Goal: Task Accomplishment & Management: Complete application form

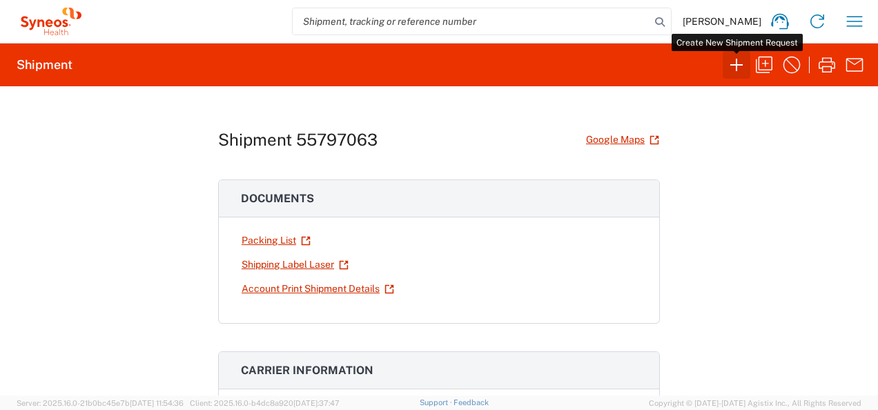
click at [736, 68] on icon "button" at bounding box center [736, 65] width 22 height 22
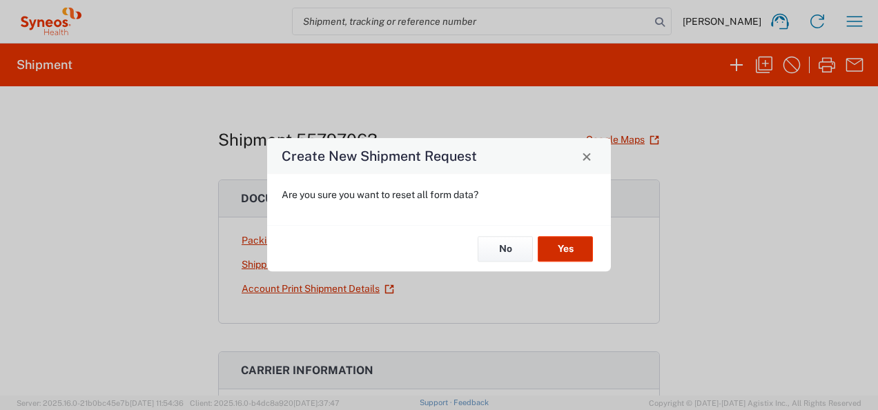
click at [578, 248] on button "Yes" at bounding box center [565, 249] width 55 height 26
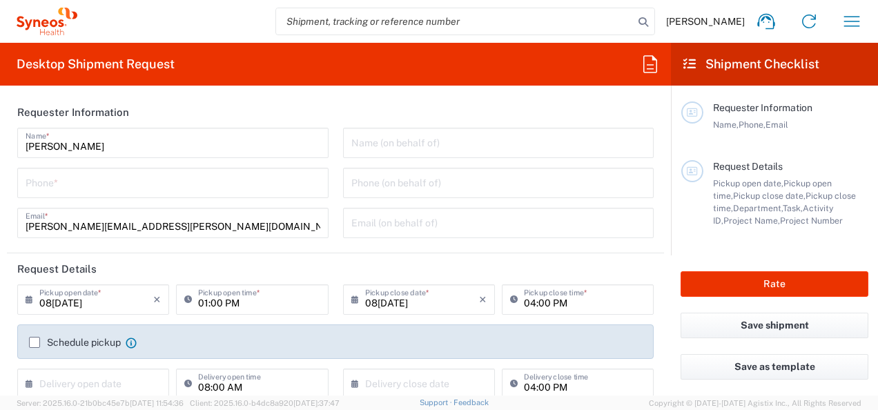
type input "3110"
type input "IVH Mexico SA de CV"
type input "Mexico State"
type input "Mexico"
click at [120, 191] on input "tel" at bounding box center [173, 182] width 295 height 24
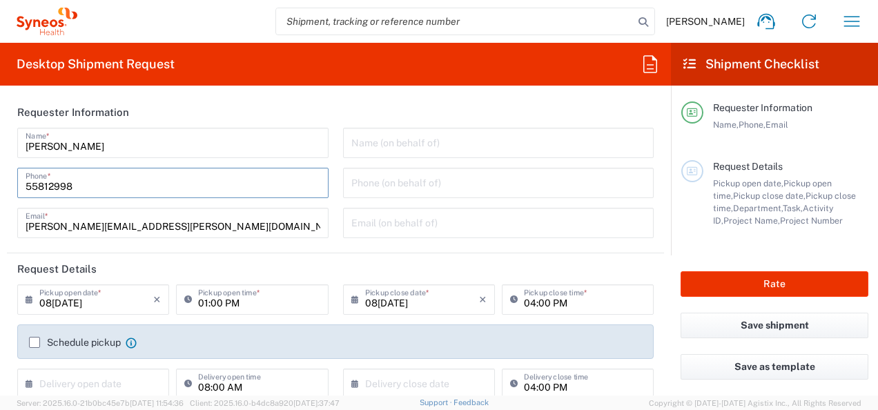
click at [131, 186] on input "55812998" at bounding box center [173, 182] width 295 height 24
type input "55812998"
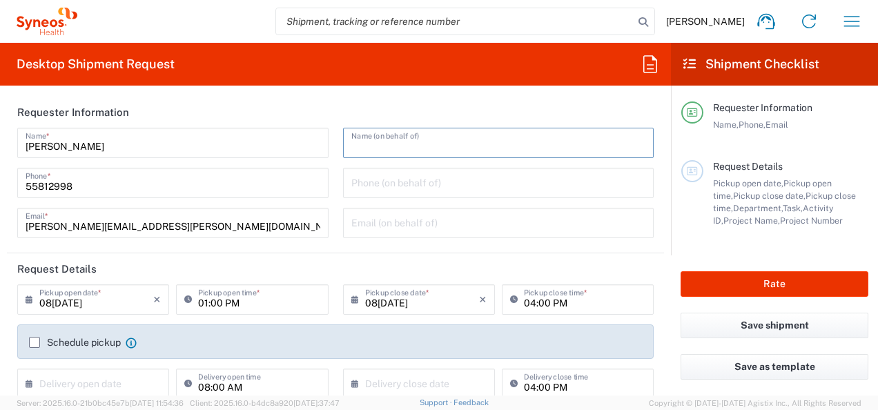
click at [378, 141] on input "text" at bounding box center [498, 142] width 295 height 24
type input "l"
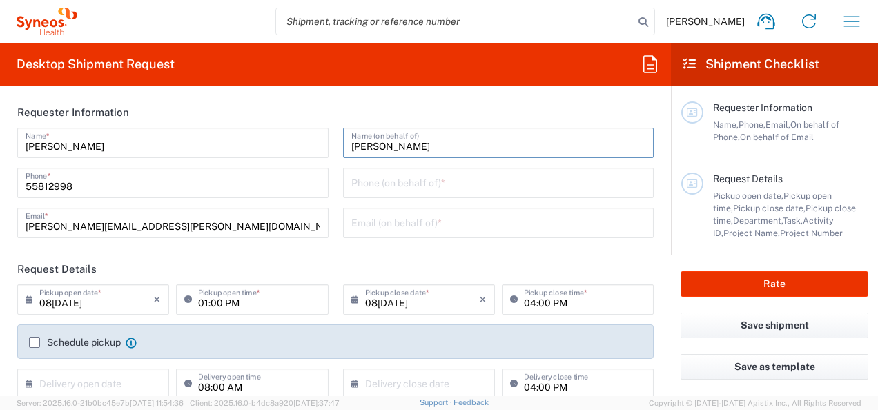
click at [381, 139] on input "Luis" at bounding box center [498, 142] width 295 height 24
type input "Luis Ibarra"
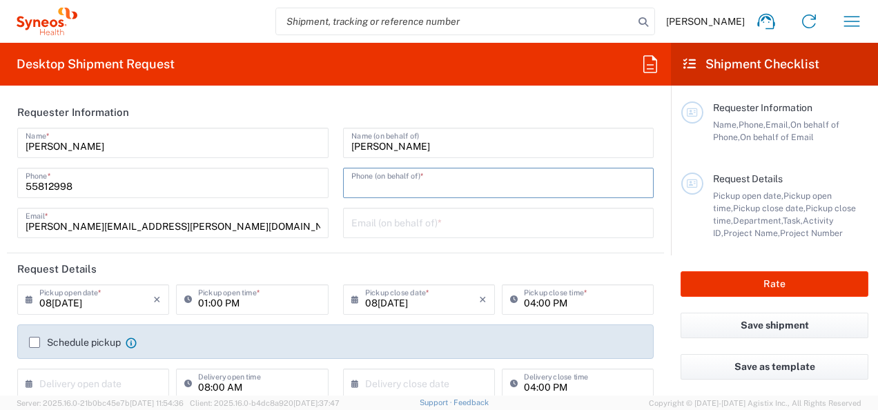
click at [402, 184] on input "tel" at bounding box center [498, 182] width 295 height 24
click at [426, 182] on input "557821" at bounding box center [498, 182] width 295 height 24
type input "5578216859"
click at [389, 228] on input "text" at bounding box center [498, 222] width 295 height 24
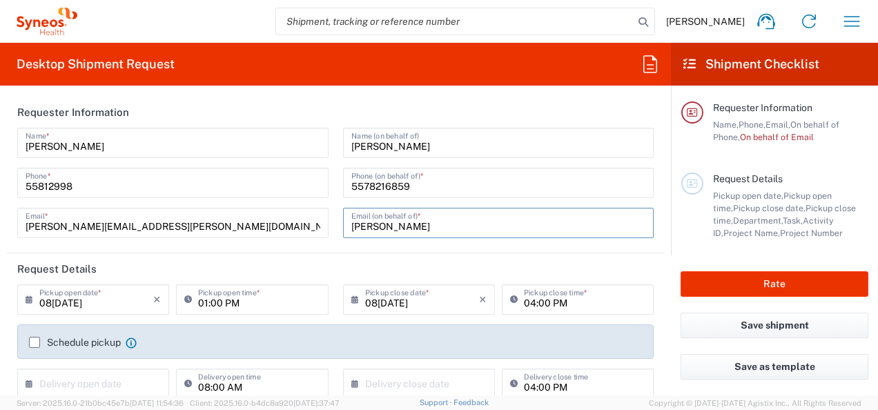
type input "luis.ibarra@syneoshealth.com"
type input "FSP-Clin Ops - Novartis Onc (2534)"
type input "5578216859"
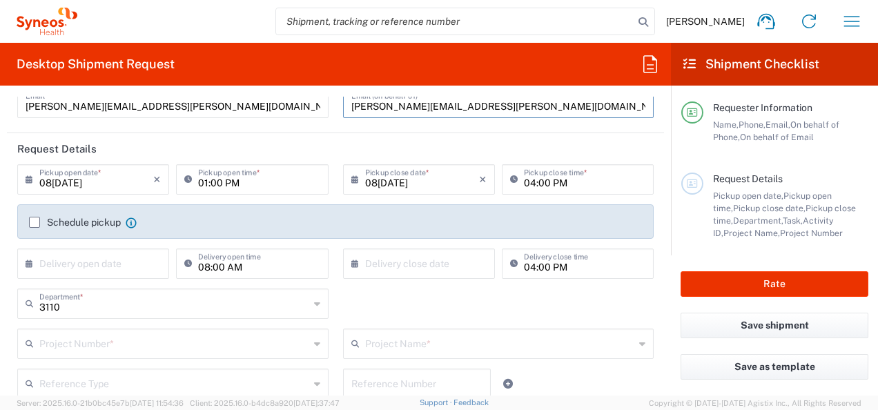
scroll to position [123, 0]
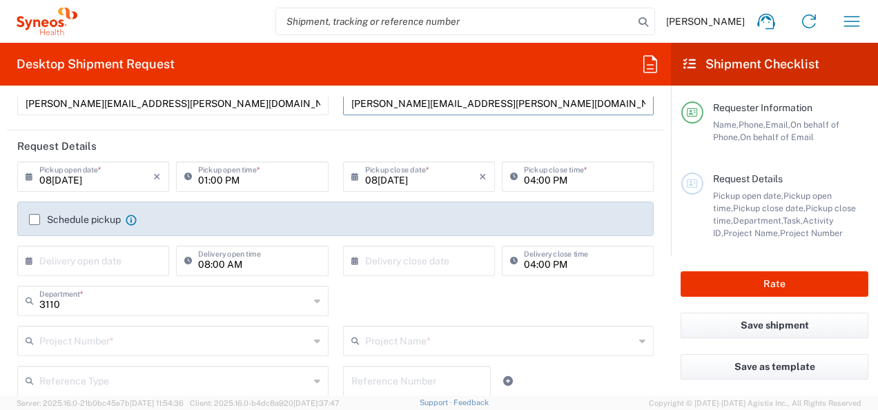
click at [34, 178] on icon at bounding box center [33, 177] width 14 height 22
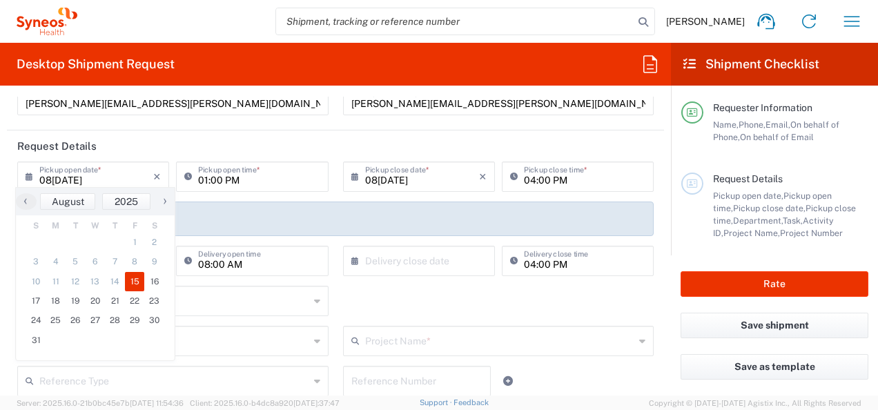
click at [30, 178] on icon at bounding box center [33, 177] width 14 height 22
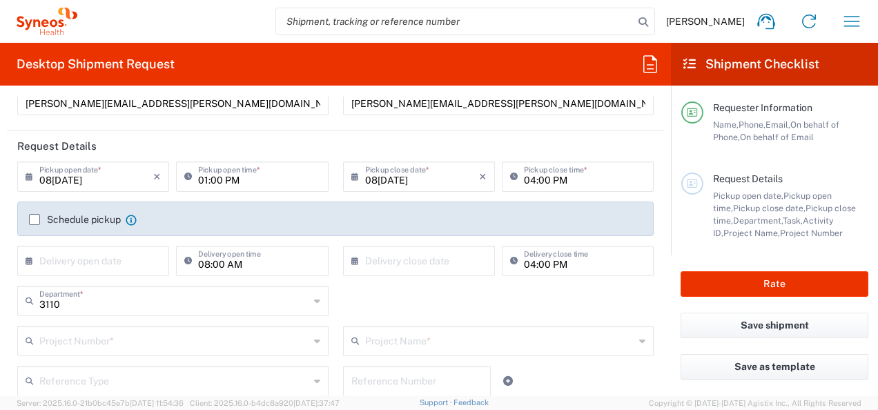
click at [29, 178] on icon at bounding box center [33, 177] width 14 height 22
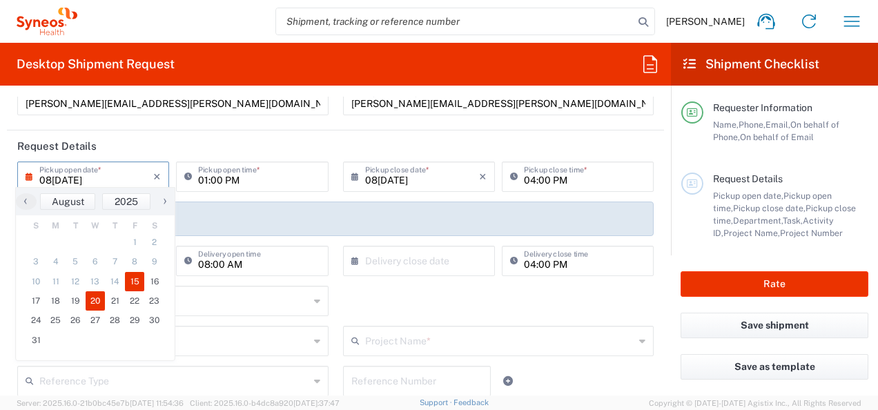
click at [91, 297] on span "20" at bounding box center [96, 300] width 20 height 19
type input "08/20/2025"
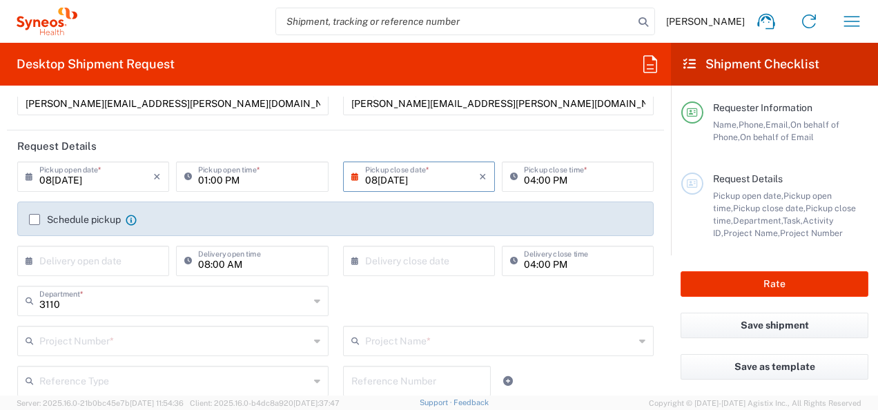
click at [233, 175] on input "01:00 PM" at bounding box center [258, 176] width 121 height 24
click at [249, 178] on input "09:00 PM" at bounding box center [258, 176] width 121 height 24
type input "09:00 AM"
click at [534, 178] on input "04:00 PM" at bounding box center [584, 176] width 121 height 24
type input "12:00 PM"
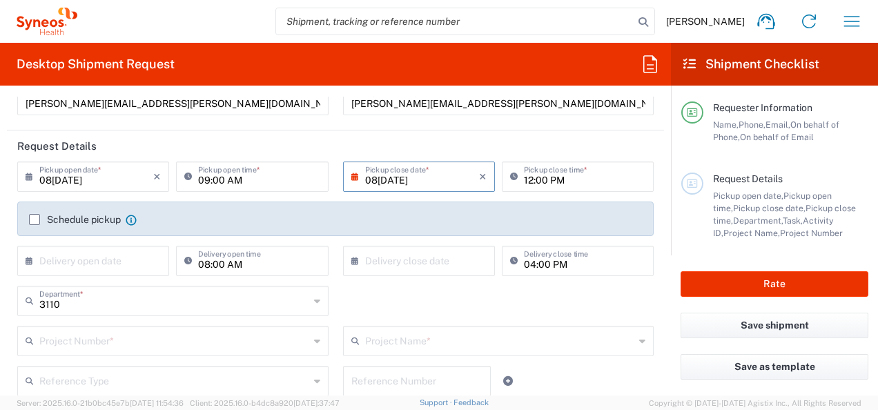
click at [31, 262] on icon at bounding box center [33, 261] width 14 height 22
click at [30, 262] on icon at bounding box center [33, 261] width 14 height 22
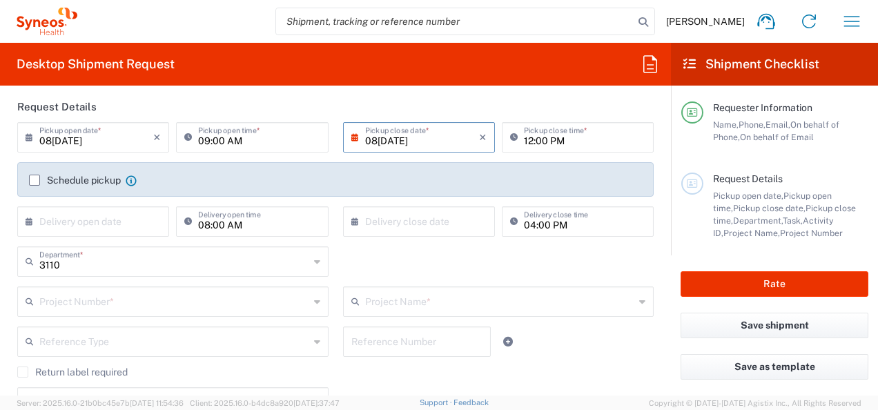
scroll to position [192, 0]
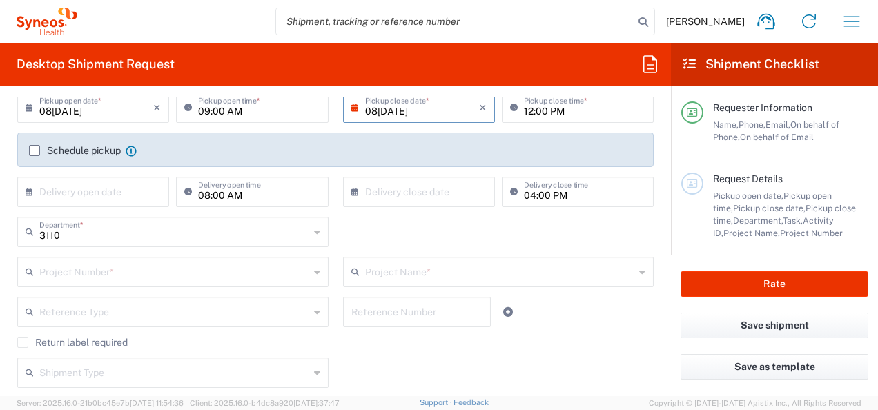
click at [26, 192] on icon at bounding box center [33, 192] width 14 height 22
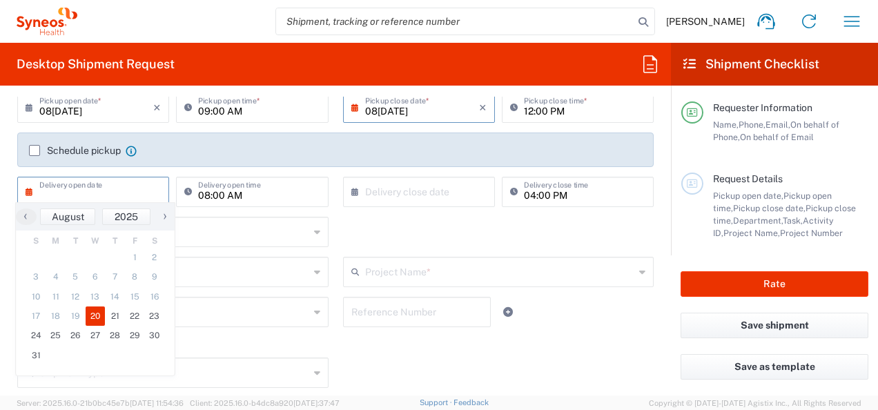
click at [88, 321] on span "20" at bounding box center [96, 315] width 20 height 19
type input "08/20/2025"
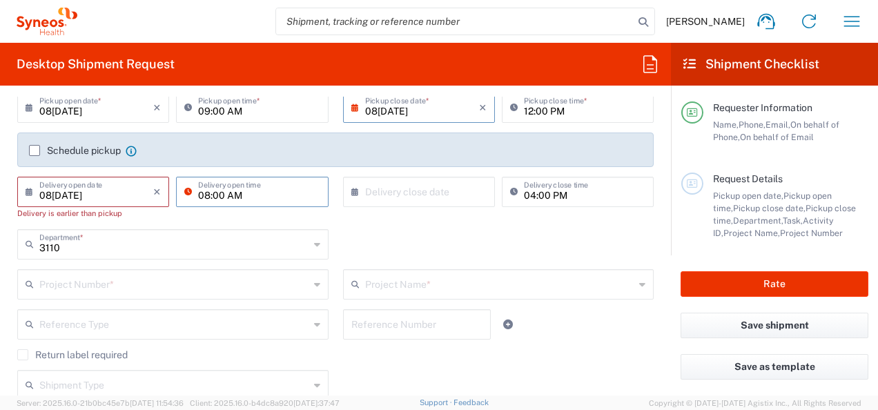
click at [241, 189] on input "08:00 AM" at bounding box center [258, 191] width 121 height 24
click at [266, 195] on input "12:00 AM" at bounding box center [258, 191] width 121 height 24
type input "12:00PM"
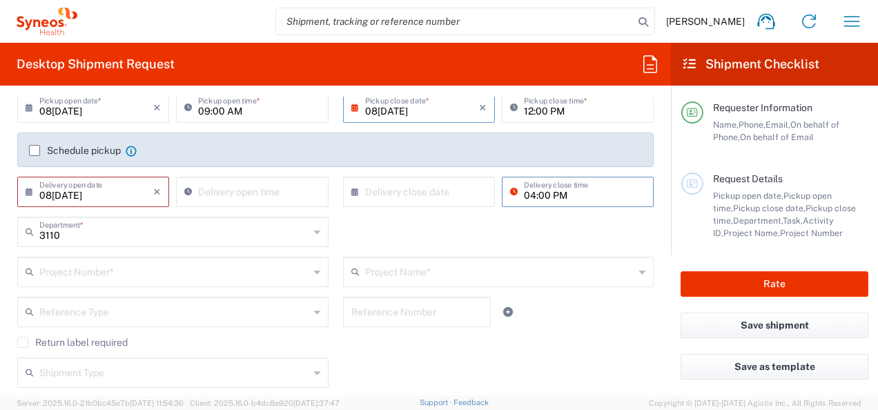
click at [553, 192] on input "04:00 PM" at bounding box center [584, 191] width 121 height 24
type input "04:00 PM"
click at [570, 197] on input "04:00 PM" at bounding box center [584, 191] width 121 height 24
click at [191, 277] on input "text" at bounding box center [174, 271] width 270 height 24
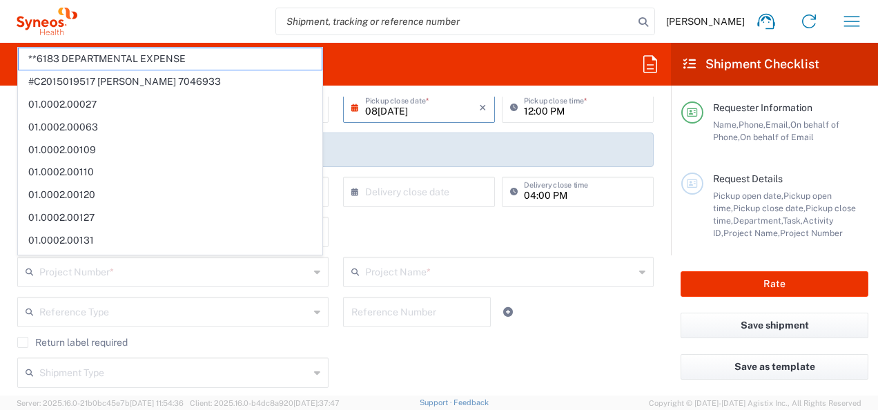
click at [418, 242] on div "3110 Department * 3110 3000 3100 3109 3111 3112 3125 3130 3135 3136 3150 3155 3…" at bounding box center [335, 237] width 651 height 40
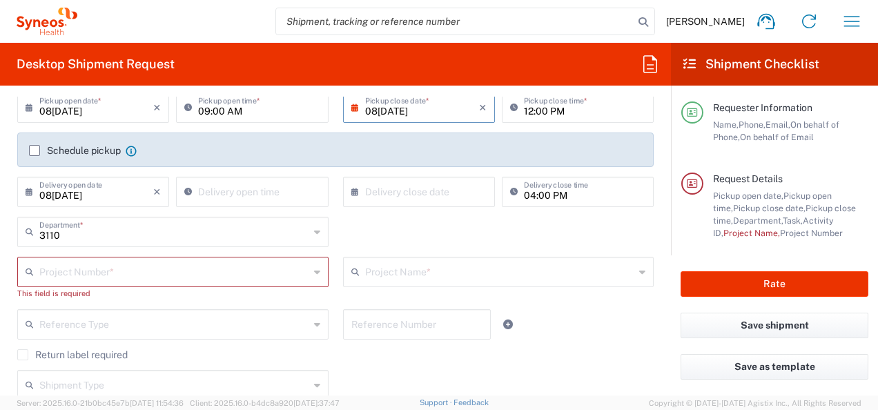
click at [316, 266] on div "Project Number *" at bounding box center [172, 272] width 311 height 30
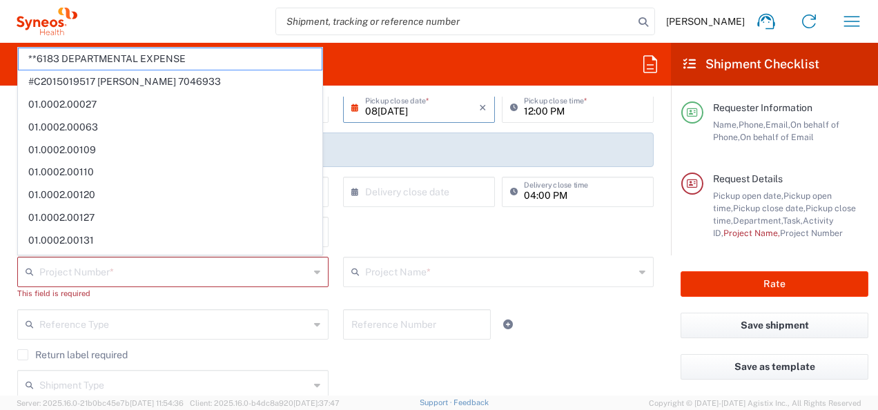
click at [314, 270] on icon at bounding box center [317, 272] width 6 height 22
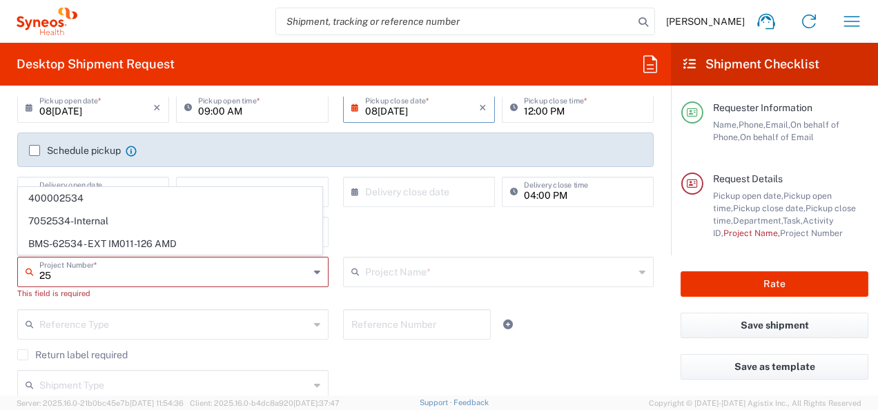
type input "2"
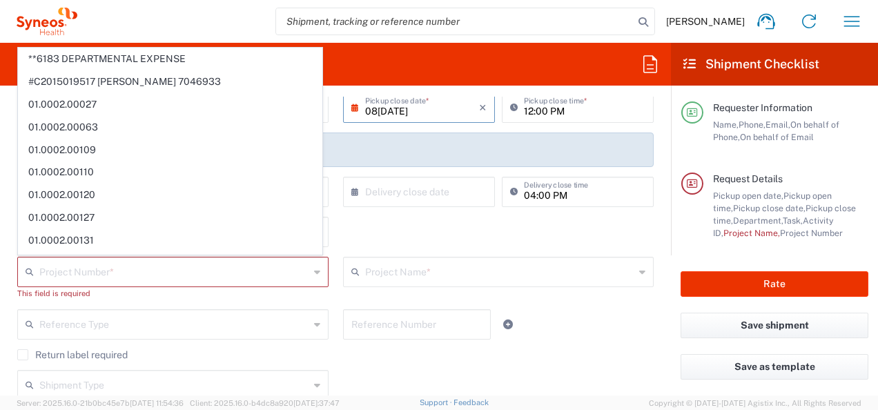
click at [5, 219] on form "Requester Information Maricruz Hernandez Name * 55812998 Phone * maricruz.herna…" at bounding box center [335, 246] width 671 height 299
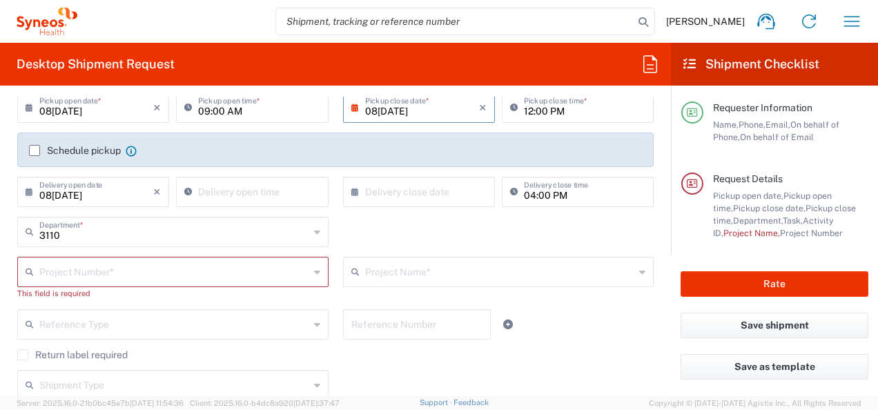
click at [314, 269] on icon at bounding box center [317, 272] width 6 height 22
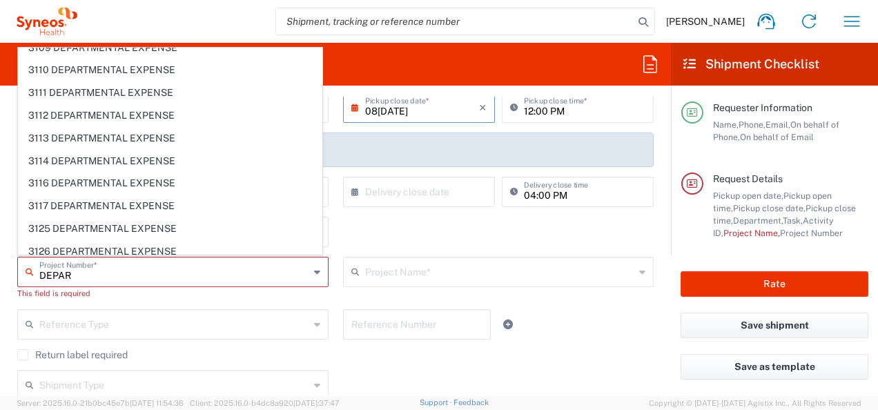
scroll to position [93, 0]
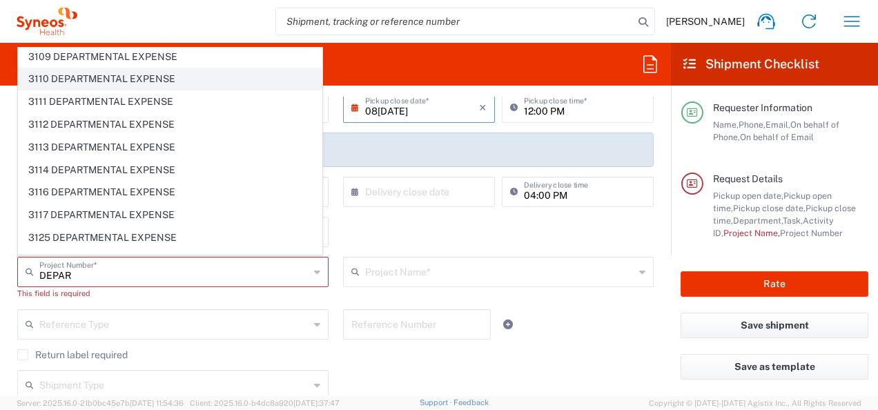
click at [159, 68] on span "3110 DEPARTMENTAL EXPENSE" at bounding box center [170, 78] width 303 height 21
type input "3110 DEPARTMENTAL EXPENSE"
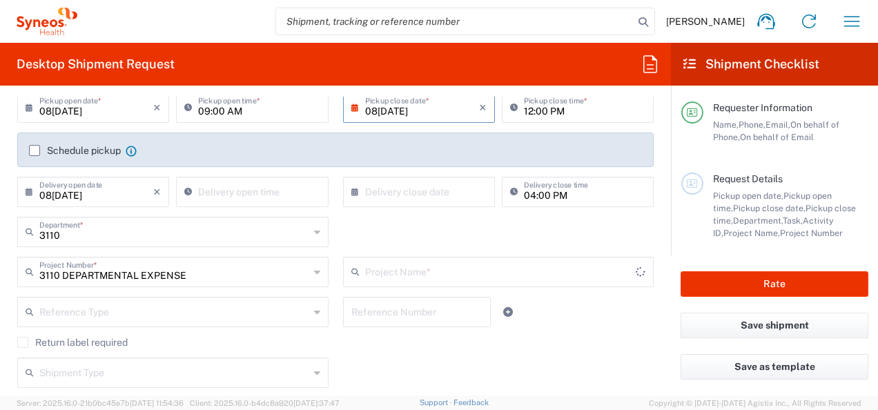
type input "3110 DEPARTMENTAL EXPENSE"
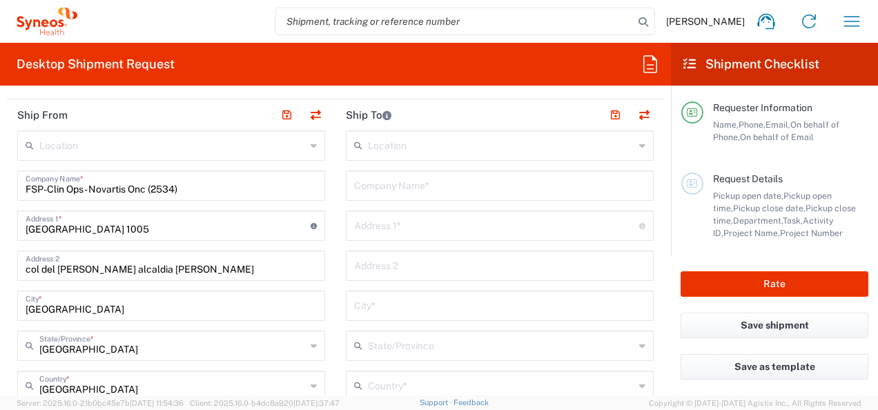
scroll to position [541, 0]
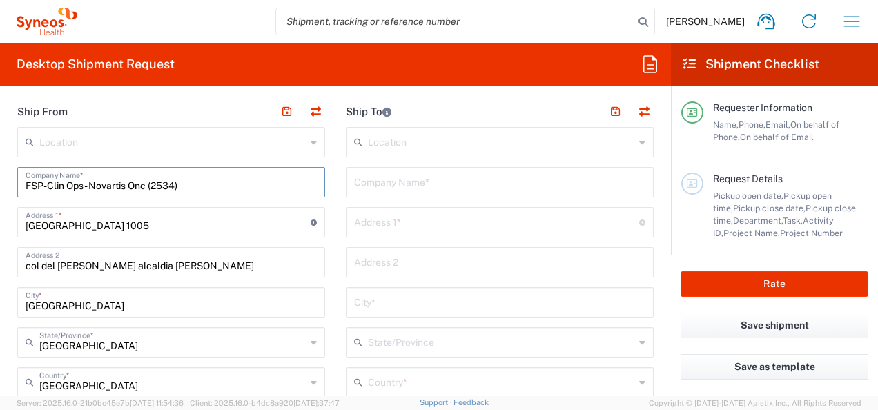
drag, startPoint x: 218, startPoint y: 181, endPoint x: 4, endPoint y: 180, distance: 214.0
click at [4, 180] on form "Requester Information Maricruz Hernandez Name * 55812998 Phone * maricruz.herna…" at bounding box center [335, 246] width 671 height 299
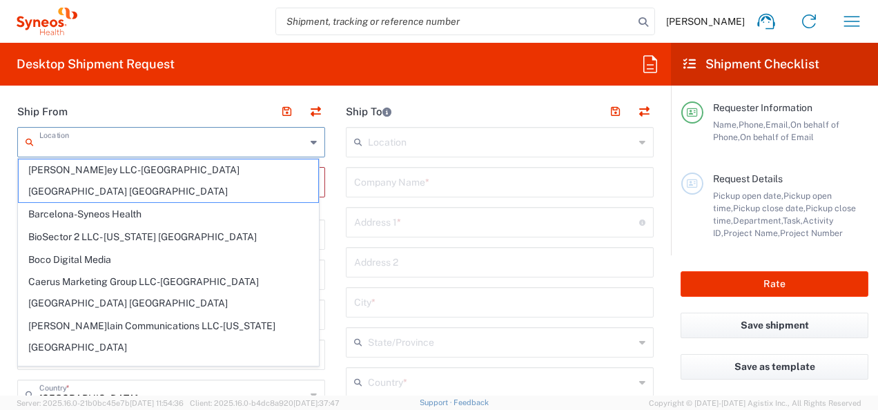
click at [47, 137] on input "text" at bounding box center [172, 141] width 266 height 24
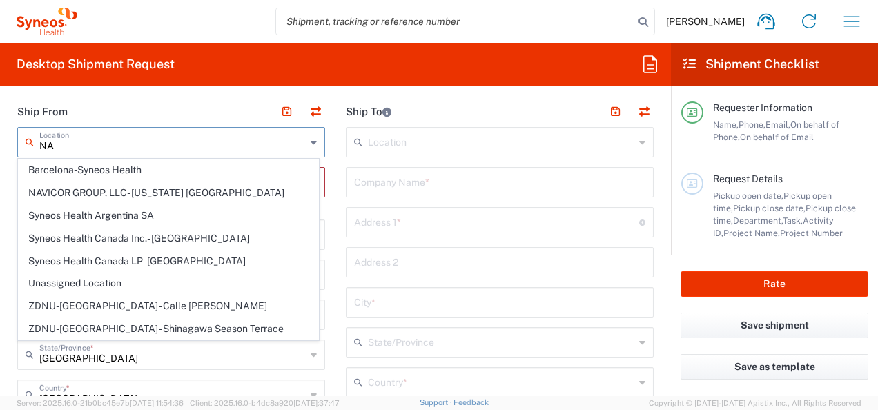
type input "N"
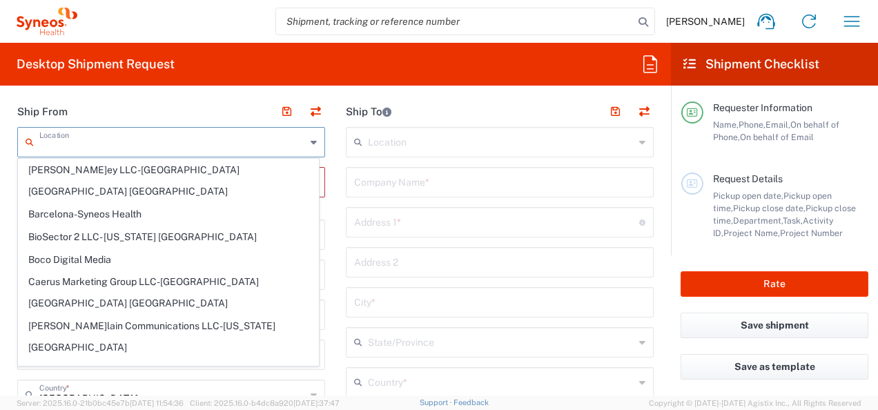
type input "T"
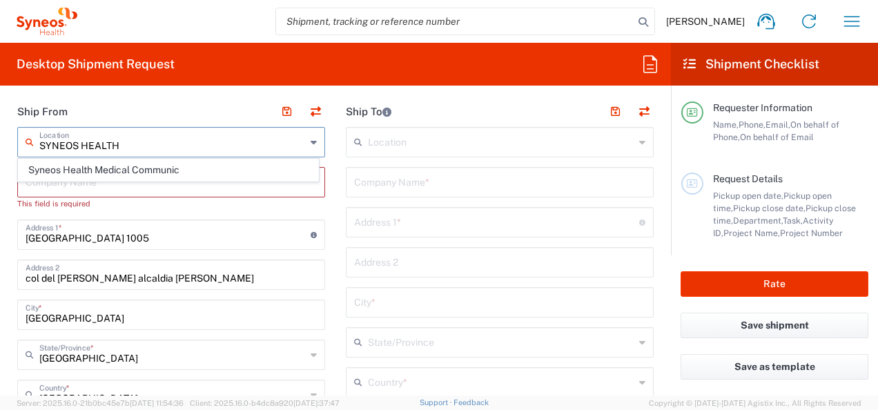
type input "SYNEOS HEALTH"
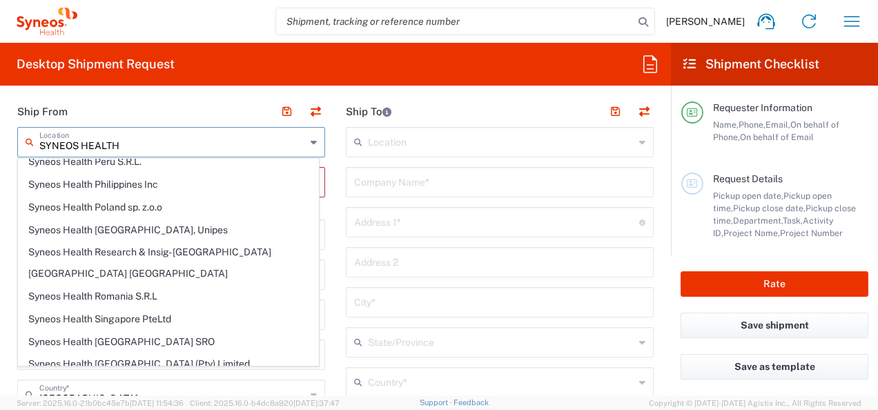
scroll to position [1782, 0]
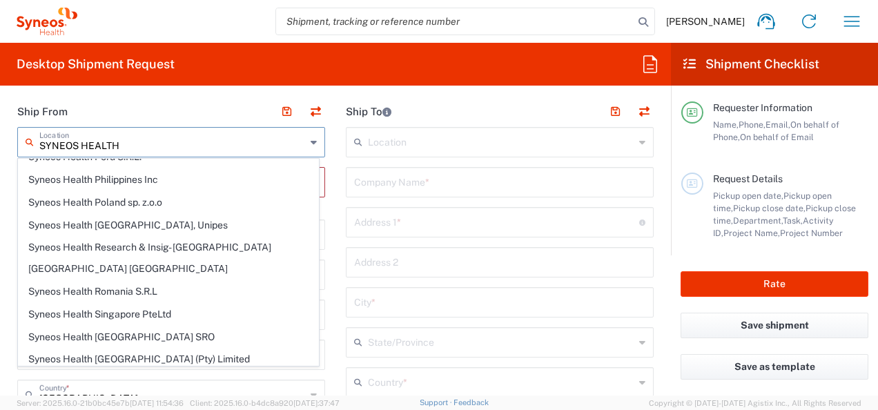
drag, startPoint x: 141, startPoint y: 145, endPoint x: 12, endPoint y: 140, distance: 128.5
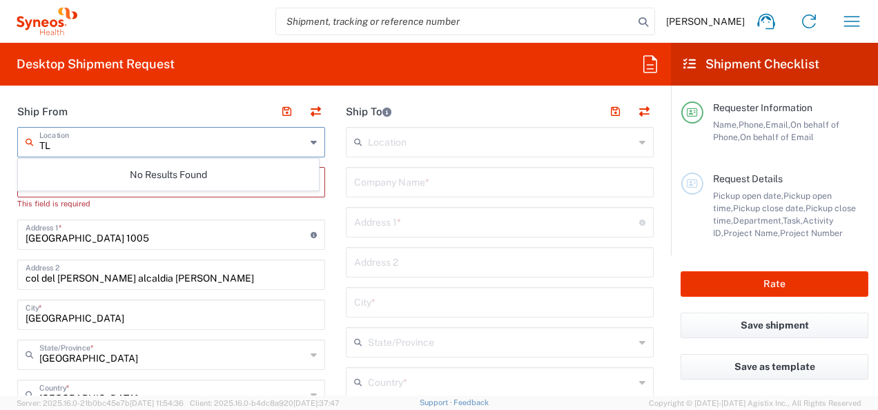
type input "T"
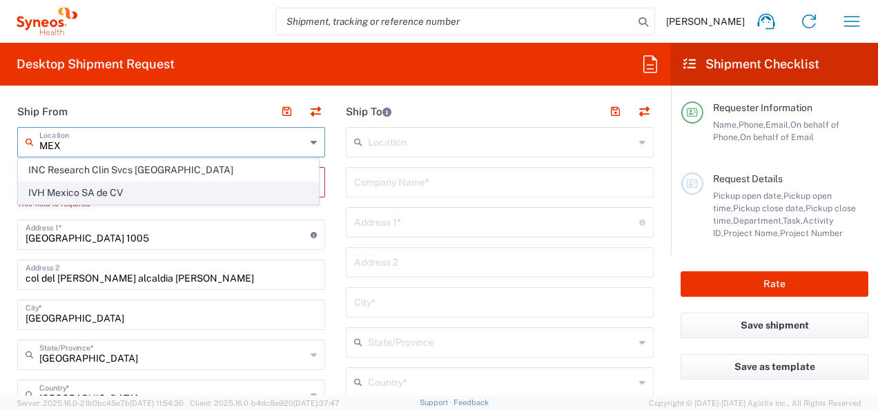
click at [59, 189] on span "IVH Mexico SA de CV" at bounding box center [169, 192] width 300 height 21
type input "IVH Mexico SA de CV"
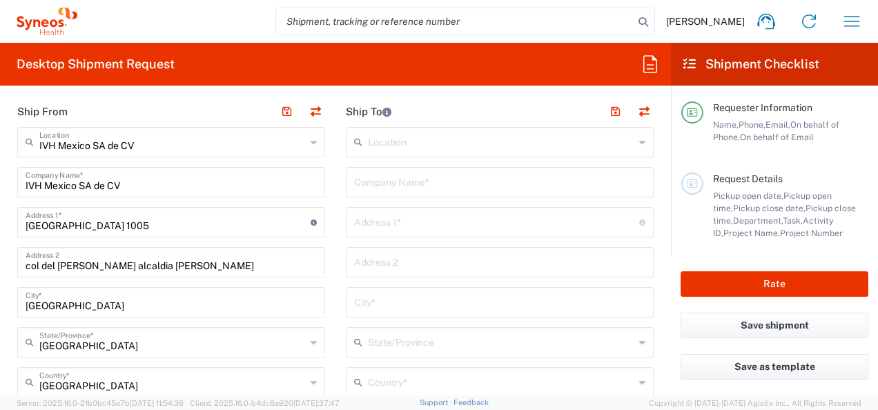
click at [311, 137] on icon at bounding box center [314, 142] width 6 height 22
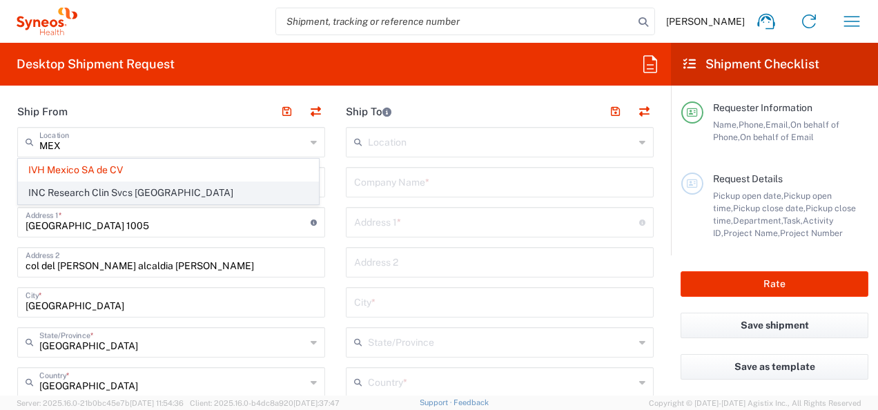
click at [162, 201] on span "INC Research Clin Svcs [GEOGRAPHIC_DATA]" at bounding box center [169, 192] width 300 height 21
type input "INC Research Clin Svcs [GEOGRAPHIC_DATA]"
type input "[STREET_ADDRESS][PERSON_NAME]"
type input "[GEOGRAPHIC_DATA], [GEOGRAPHIC_DATA]"
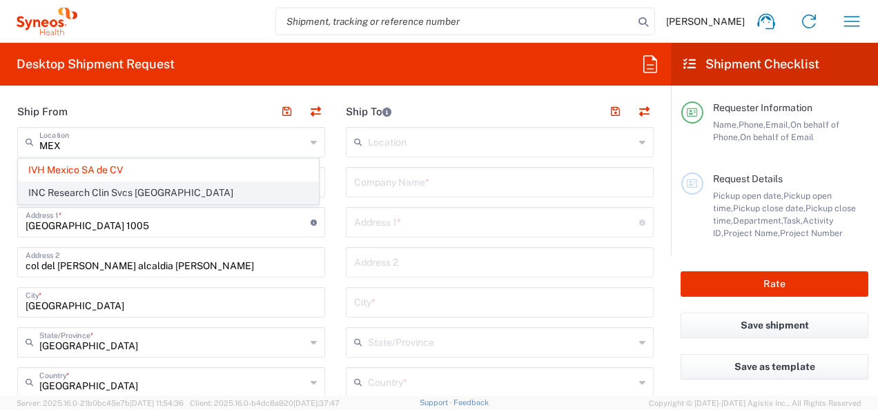
type input "Tlalnepantla"
type input "54060"
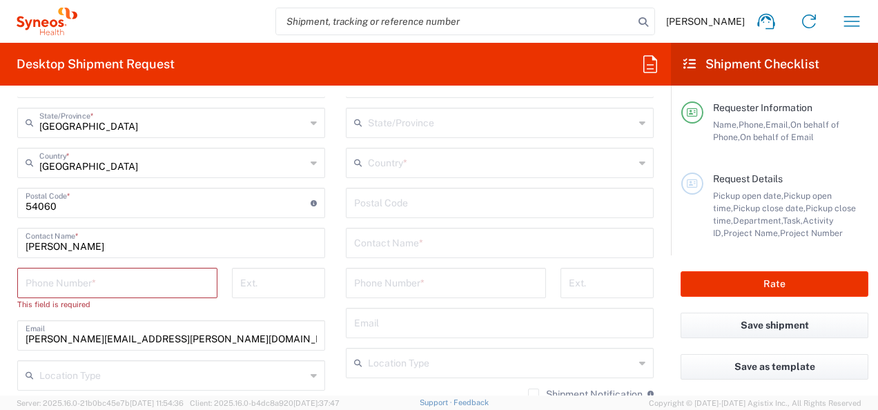
scroll to position [768, 0]
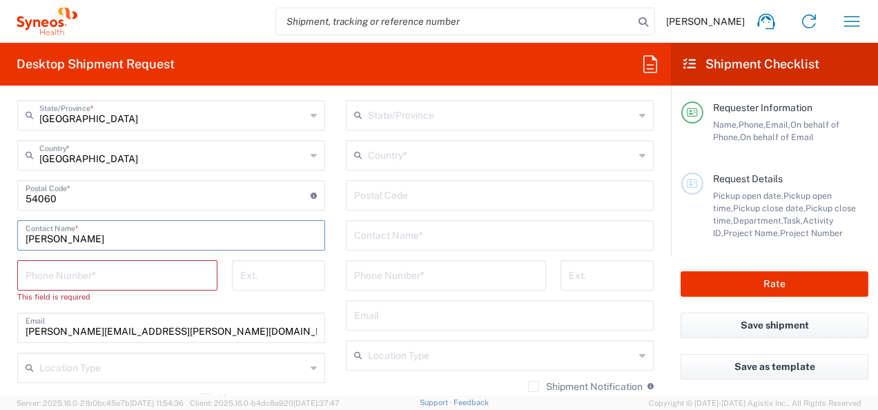
drag, startPoint x: 158, startPoint y: 239, endPoint x: -3, endPoint y: 240, distance: 160.8
click at [0, 240] on html "Maricruz Hernandez Home Shipment estimator Shipment tracking Desktop shipment r…" at bounding box center [439, 205] width 878 height 410
type input "Pamela marin"
click at [37, 268] on input "tel" at bounding box center [118, 274] width 184 height 24
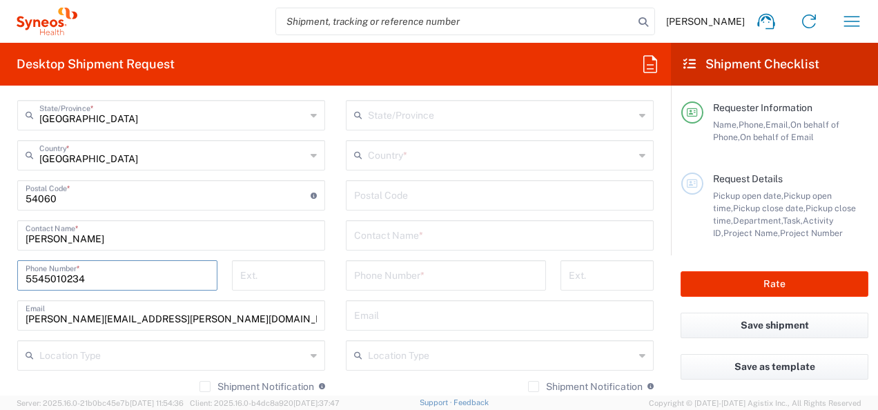
type input "5545010234"
drag, startPoint x: 114, startPoint y: 316, endPoint x: 13, endPoint y: 315, distance: 100.8
click at [13, 315] on main "INC Research Clin Svcs Mexico Location INC Research Clin Svcs Mexico Addison Wh…" at bounding box center [171, 210] width 329 height 620
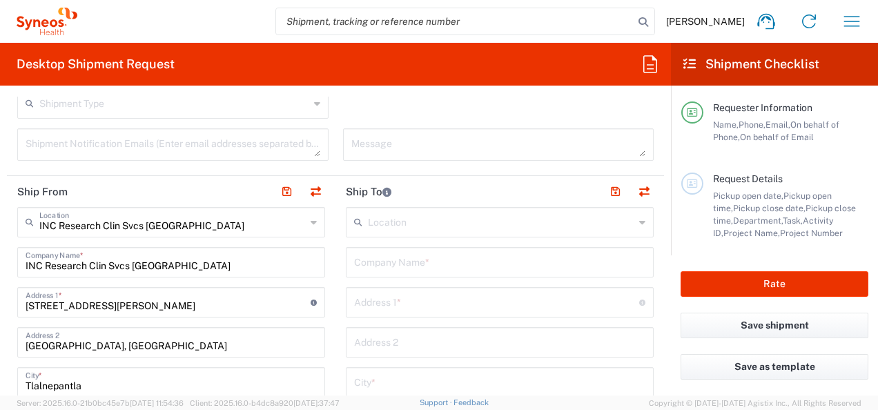
scroll to position [458, 0]
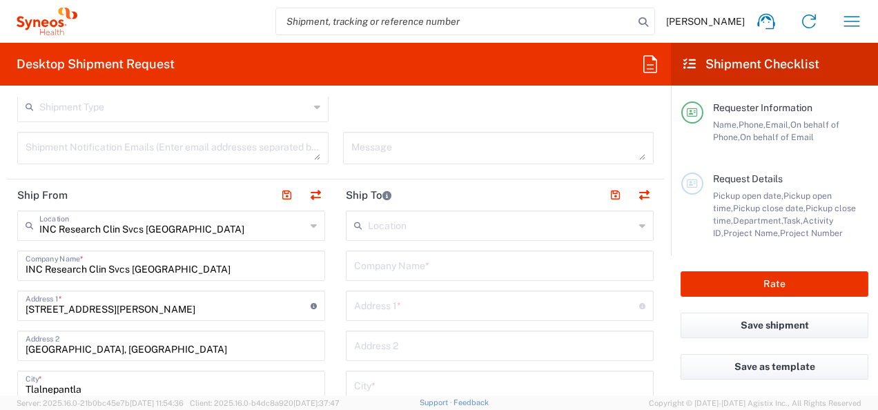
type input "pamela.maringarcia@syneoshealth.com"
click at [399, 225] on input "text" at bounding box center [501, 225] width 266 height 24
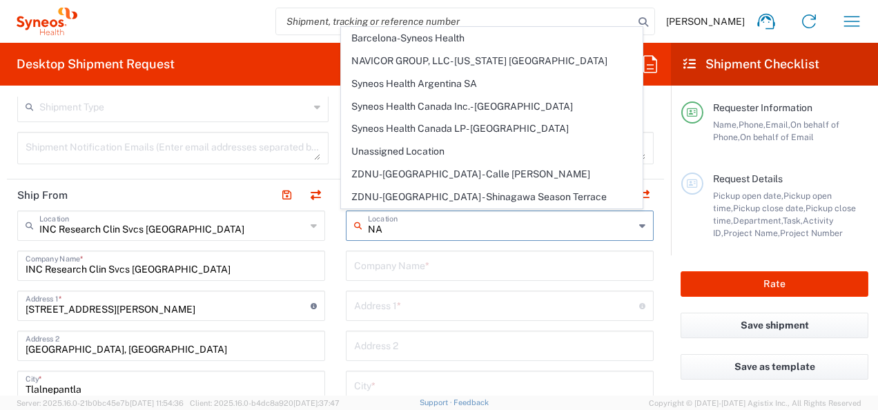
type input "NA"
click at [465, 266] on input "text" at bounding box center [499, 265] width 291 height 24
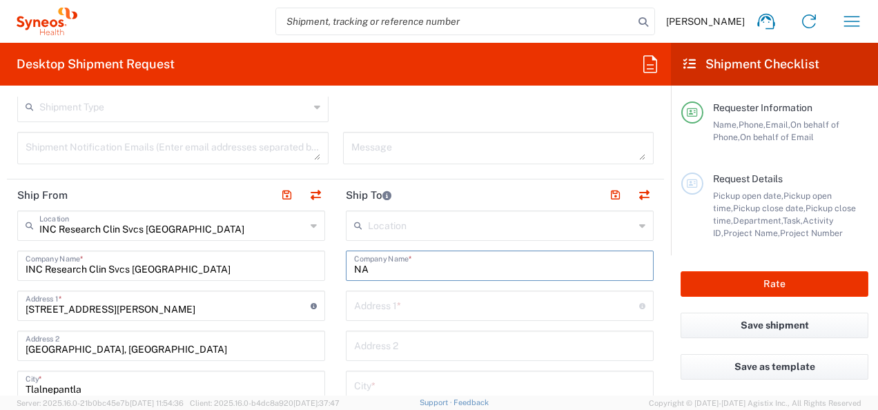
type input "NA"
click at [461, 313] on input "text" at bounding box center [496, 305] width 285 height 24
type input "Guadalupe Victoria # 536. Colonia Miguel Hidalgo segunda sección. Tlalpan CDMX,…"
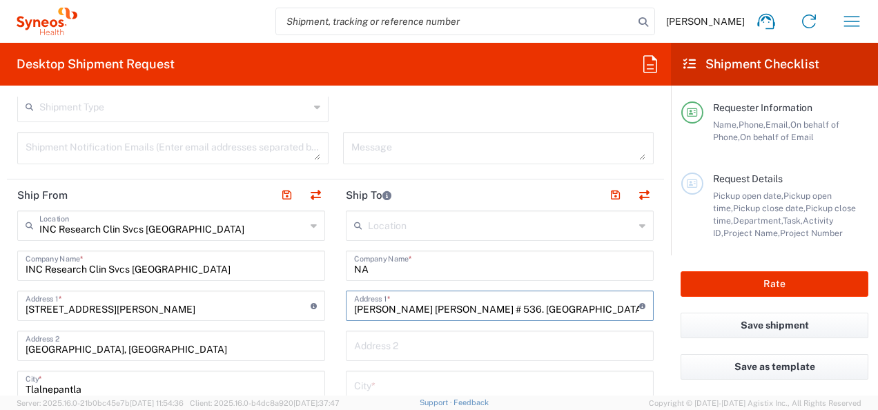
type input "Mexico"
type input "5578216859"
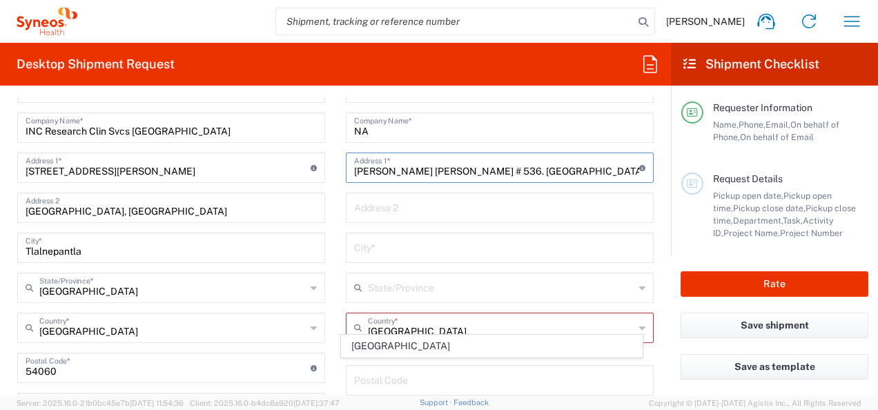
scroll to position [665, 0]
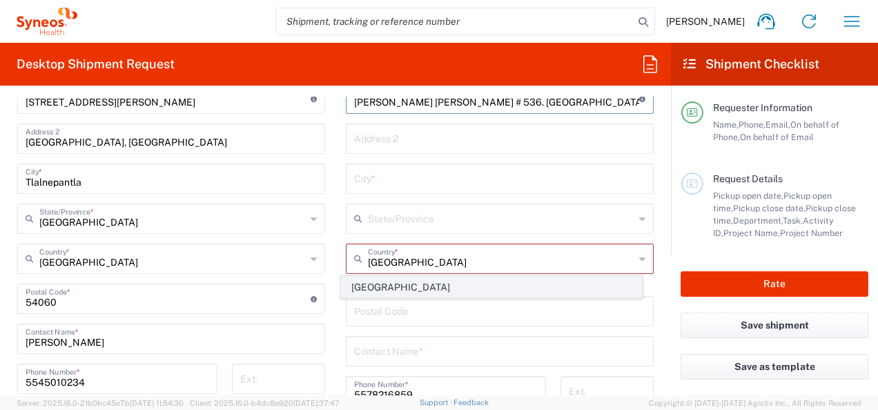
click at [428, 281] on span "Mexico" at bounding box center [492, 287] width 300 height 21
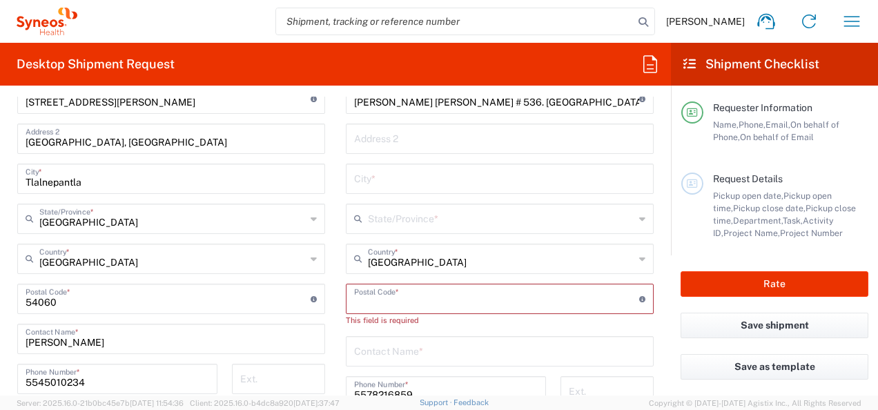
click at [402, 298] on input "undefined" at bounding box center [496, 298] width 285 height 24
type input "14250"
click at [410, 338] on input "text" at bounding box center [499, 338] width 291 height 24
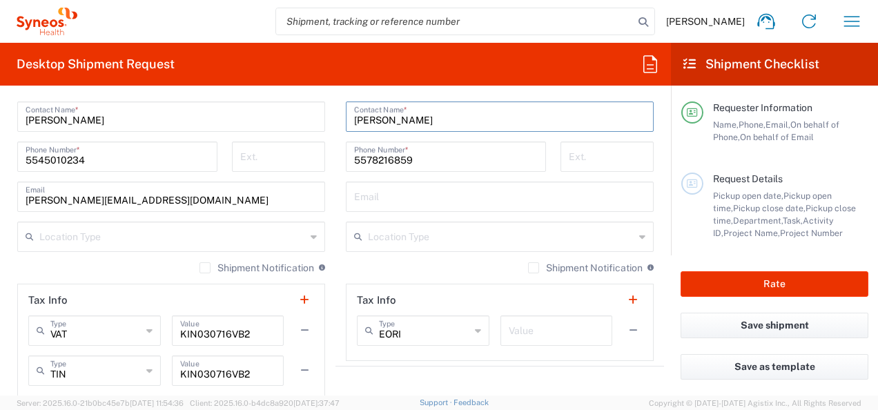
scroll to position [894, 0]
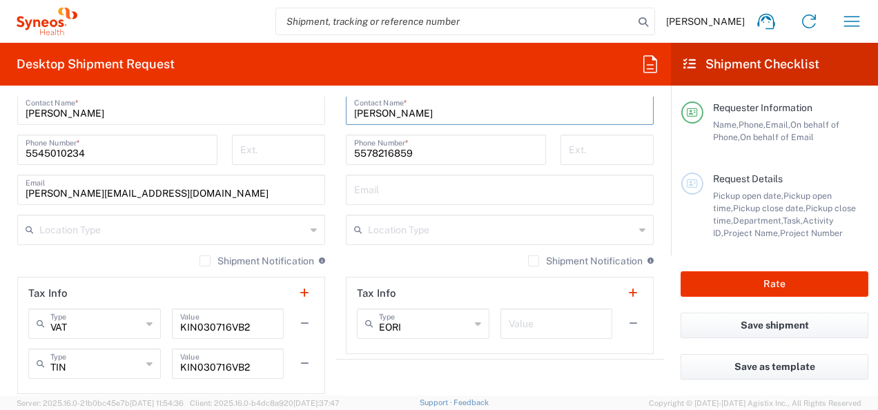
type input "Luis Ibarra"
click at [432, 189] on input "text" at bounding box center [499, 189] width 291 height 24
type input "luis.ibarra@syneoshealth.com"
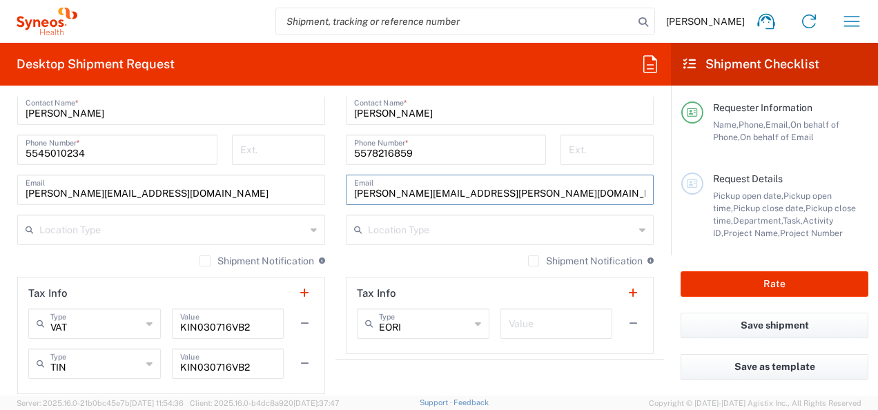
type input "Jose Ibarra Aviña"
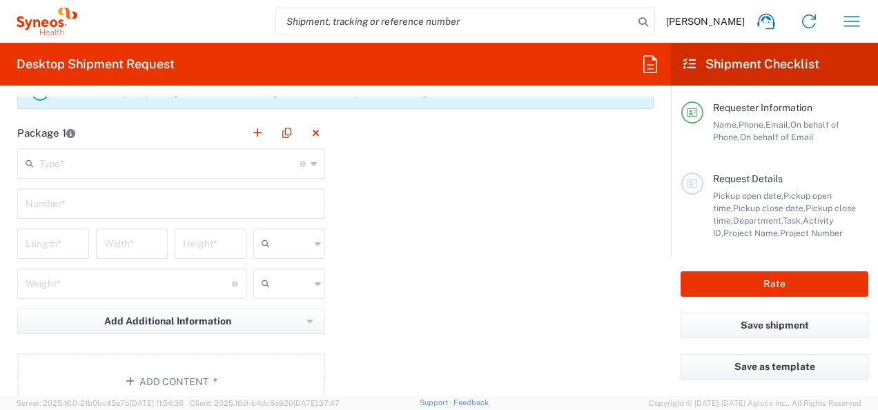
scroll to position [1253, 0]
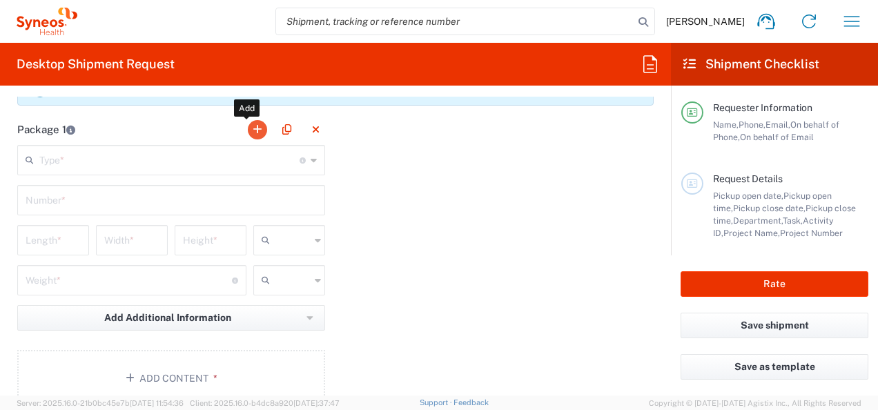
click at [255, 128] on button "button" at bounding box center [257, 129] width 19 height 19
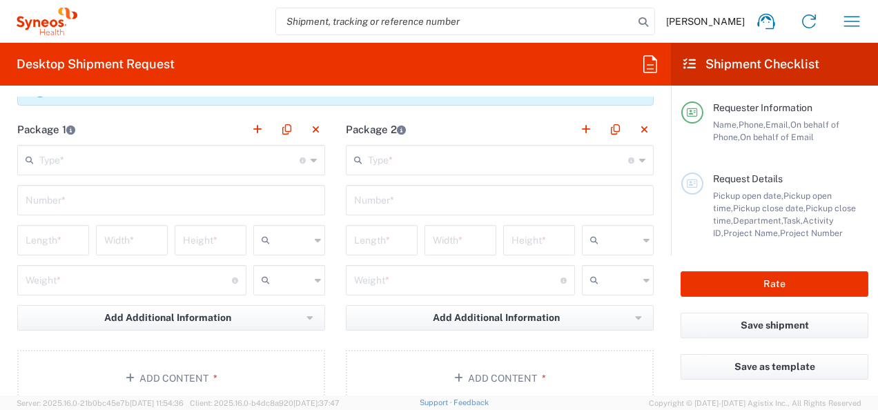
click at [311, 156] on icon at bounding box center [314, 160] width 6 height 22
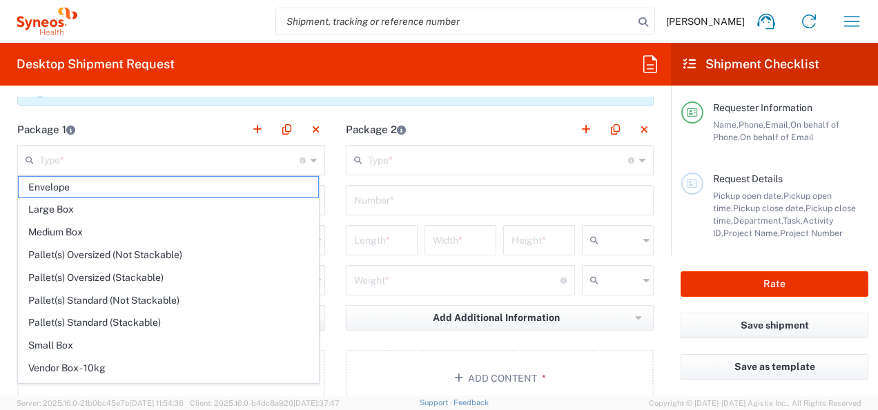
click at [255, 225] on span "Medium Box" at bounding box center [169, 232] width 300 height 21
type input "Medium Box"
type input "13"
type input "11.5"
type input "2.5"
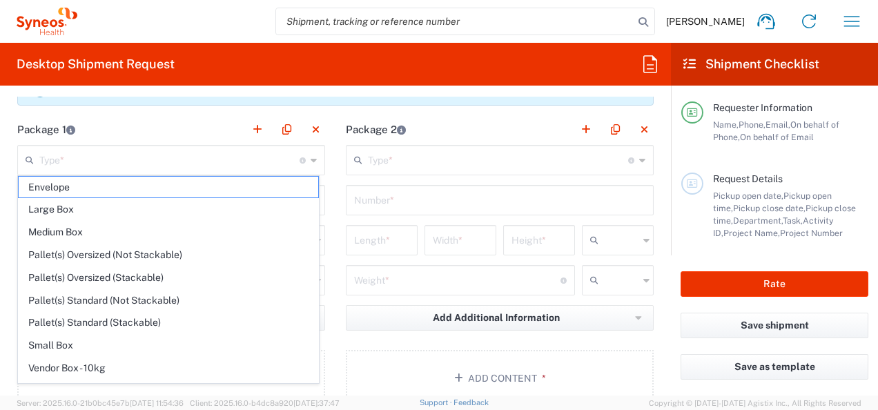
type input "in"
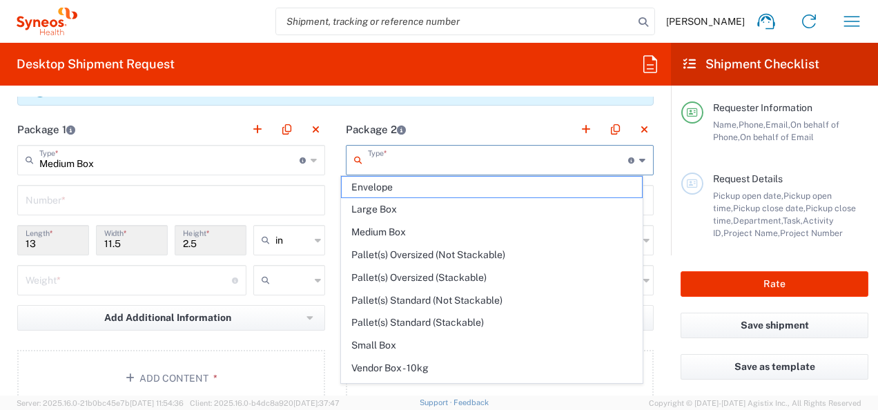
click at [583, 153] on input "text" at bounding box center [498, 159] width 260 height 24
click at [522, 182] on span "Envelope" at bounding box center [492, 187] width 300 height 21
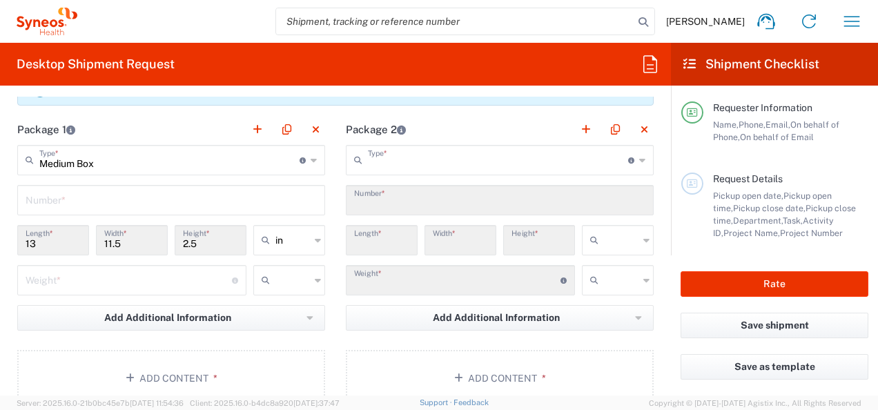
type input "Envelope"
type input "1"
type input "9.5"
type input "12.5"
type input "0.25"
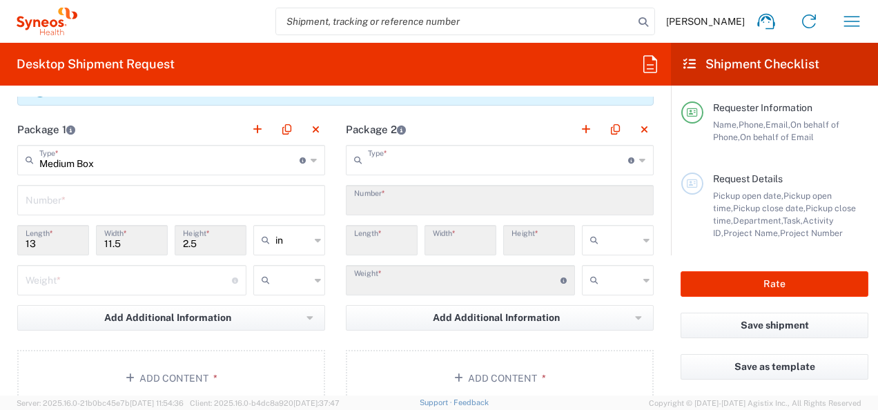
type input "in"
type input "0.45"
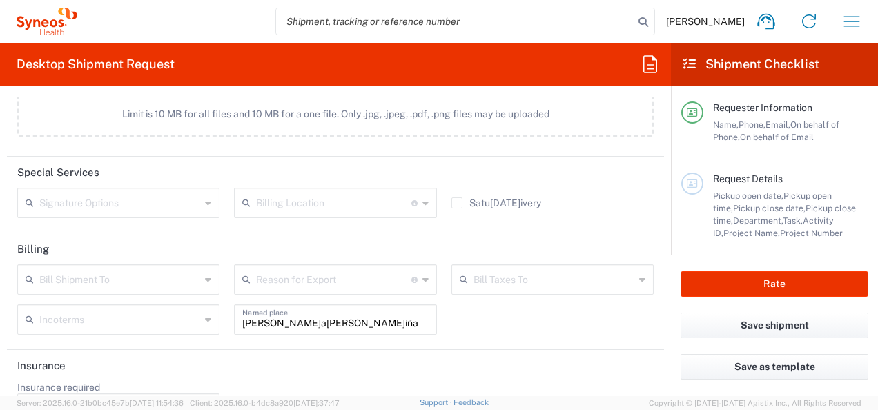
scroll to position [1745, 0]
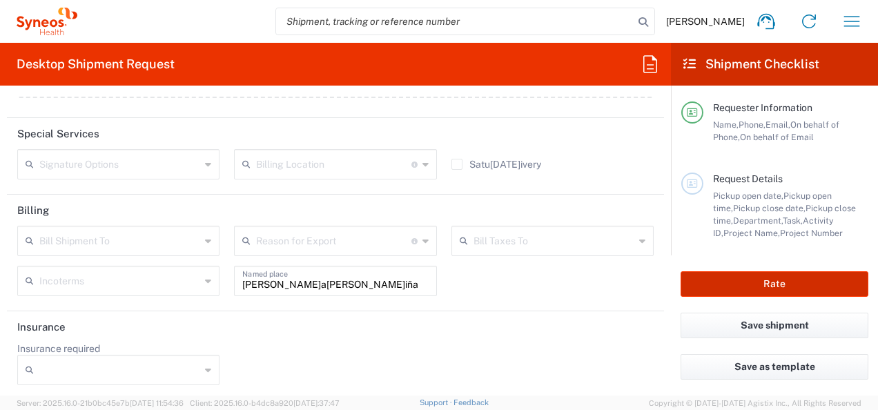
click at [766, 283] on button "Rate" at bounding box center [775, 284] width 188 height 26
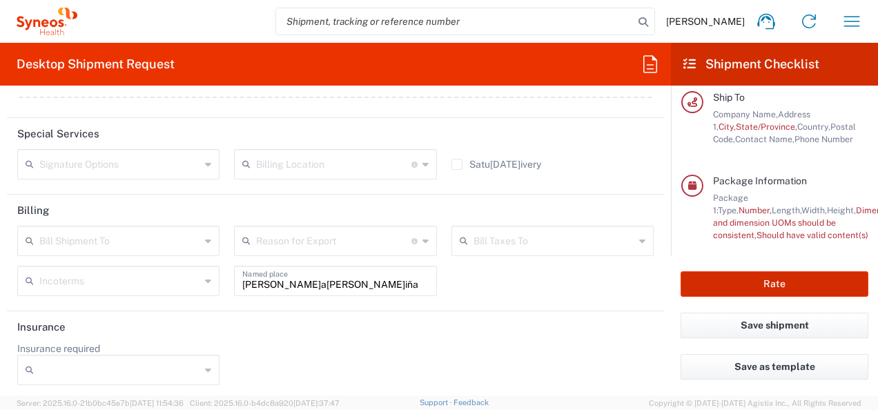
scroll to position [304, 0]
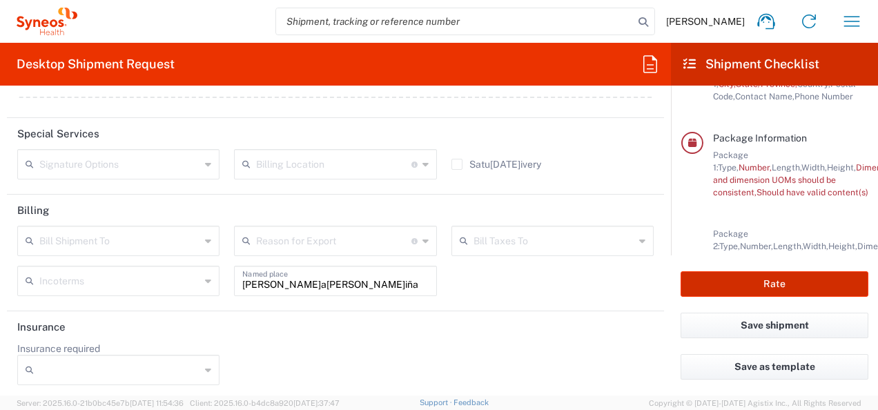
type input "3110 DEPARTMENTAL EXPENSE"
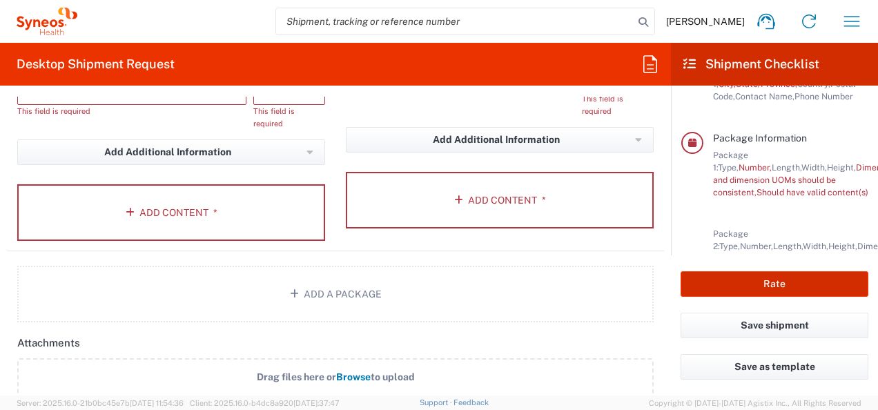
scroll to position [1449, 0]
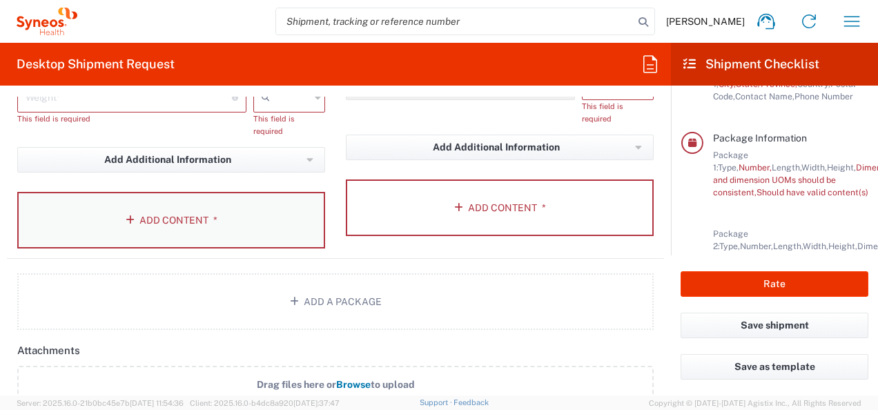
click at [129, 218] on icon "button" at bounding box center [133, 220] width 14 height 10
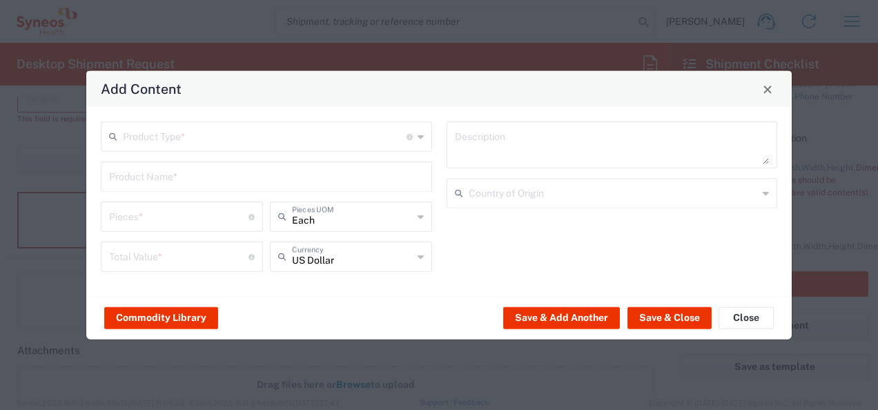
click at [419, 138] on icon at bounding box center [421, 137] width 6 height 22
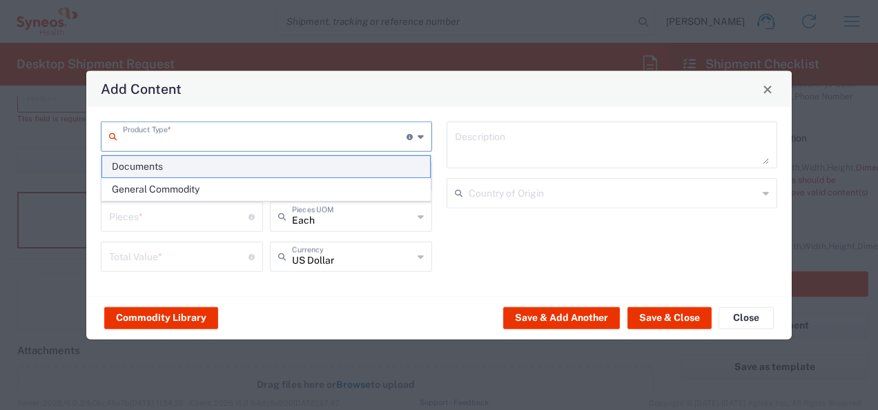
click at [349, 170] on span "Documents" at bounding box center [266, 166] width 329 height 21
type input "Documents"
type input "1"
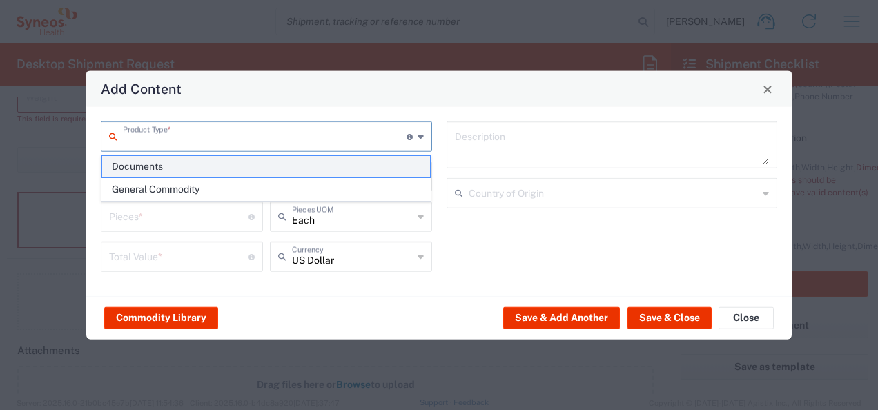
type textarea "Documents"
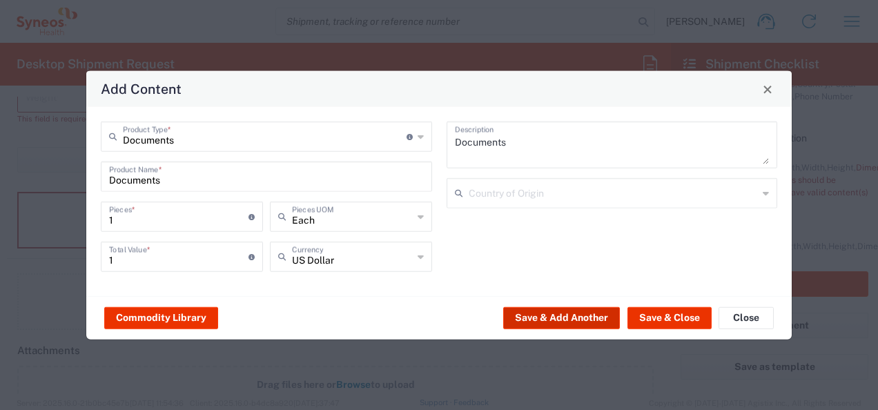
click at [574, 320] on button "Save & Add Another" at bounding box center [561, 317] width 117 height 22
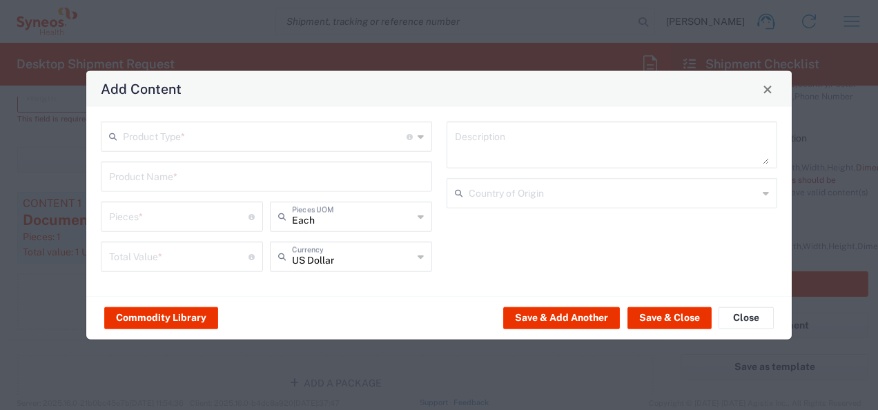
click at [422, 139] on icon at bounding box center [421, 137] width 6 height 22
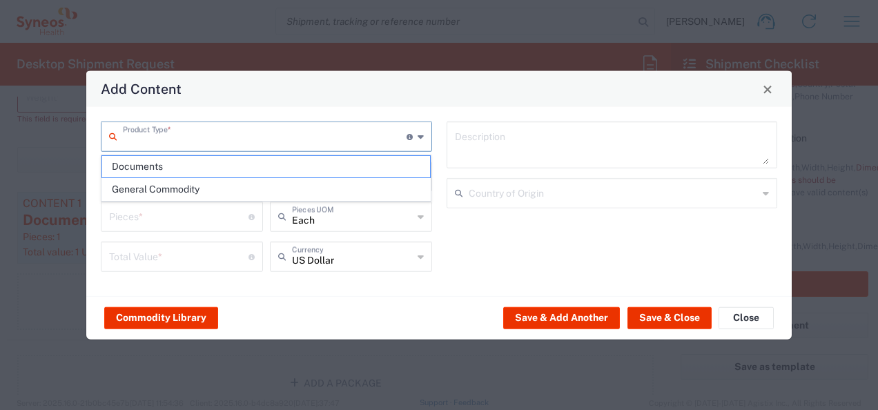
click at [421, 139] on icon at bounding box center [421, 137] width 6 height 22
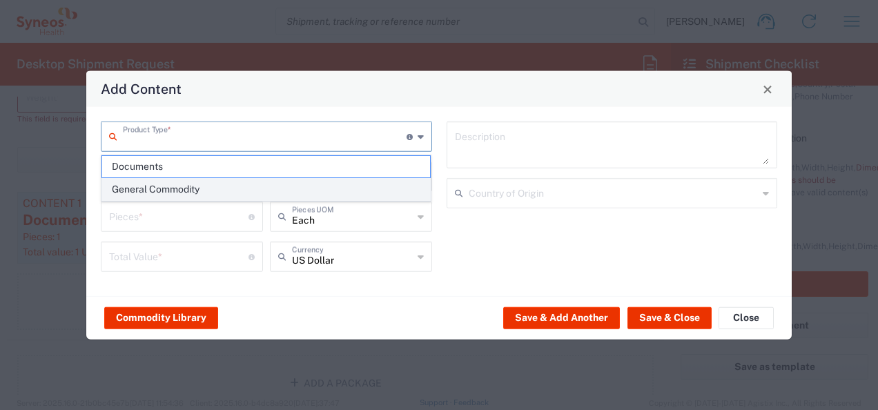
click at [375, 184] on span "General Commodity" at bounding box center [266, 189] width 329 height 21
type input "General Commodity"
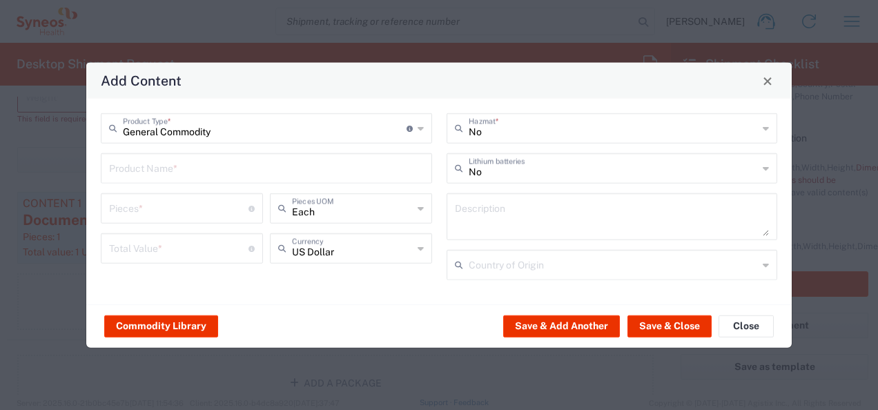
click at [394, 166] on input "text" at bounding box center [266, 167] width 315 height 24
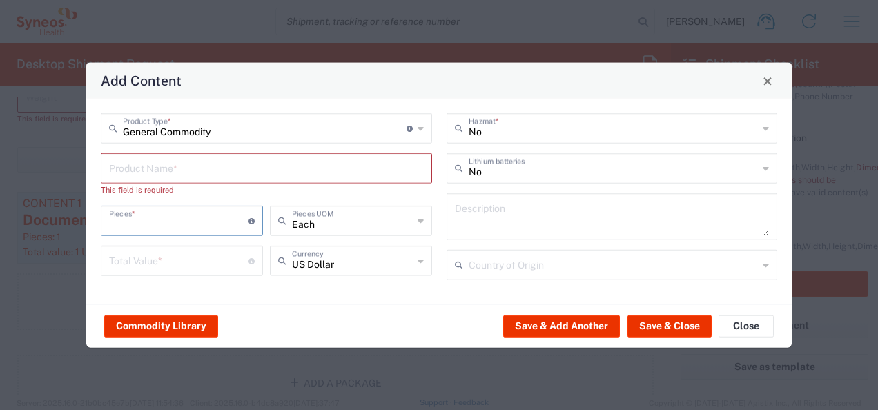
click at [246, 206] on agx-material-input "Pieces * Number of pieces inside all the packages" at bounding box center [182, 221] width 162 height 30
click at [239, 215] on input "number" at bounding box center [178, 220] width 139 height 24
click at [231, 166] on input "text" at bounding box center [266, 167] width 315 height 24
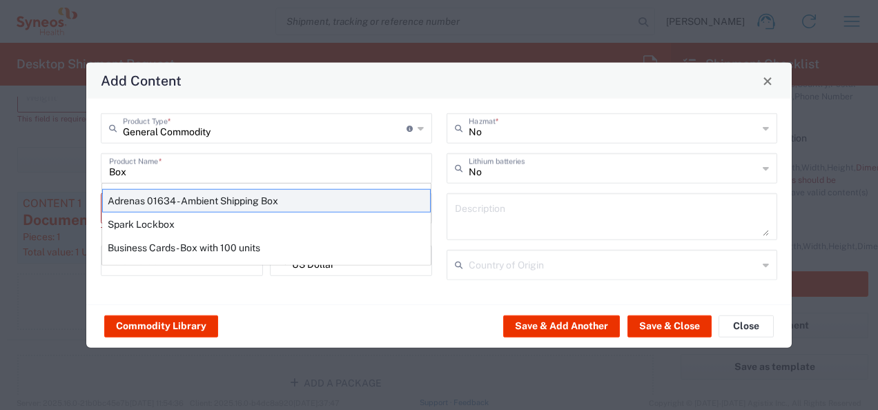
click at [208, 200] on div "Adrenas 01634 - Ambient Shipping Box" at bounding box center [266, 200] width 329 height 23
type input "Adrenas 01634 - Ambient Shipping Box"
type input "1"
type textarea "AmbientÂ PlusâLCÂ (PBMC samples)Â"
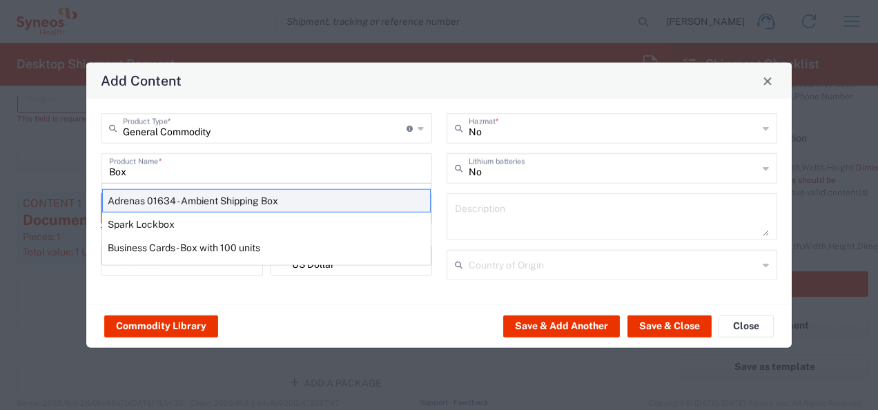
type input "China"
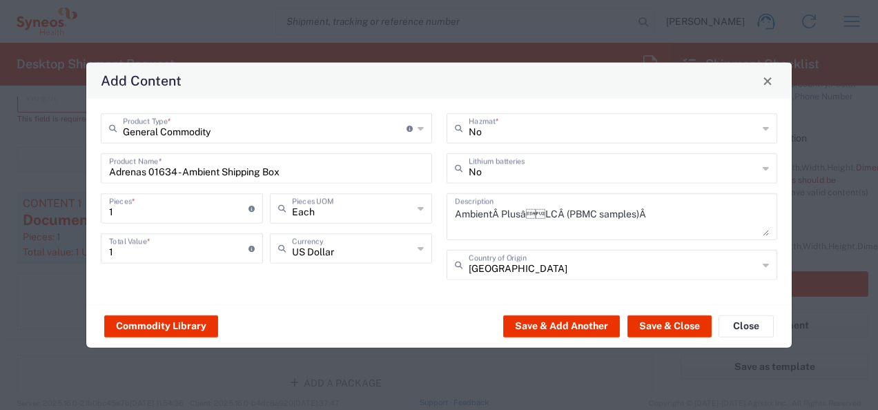
click at [763, 264] on icon at bounding box center [766, 265] width 6 height 22
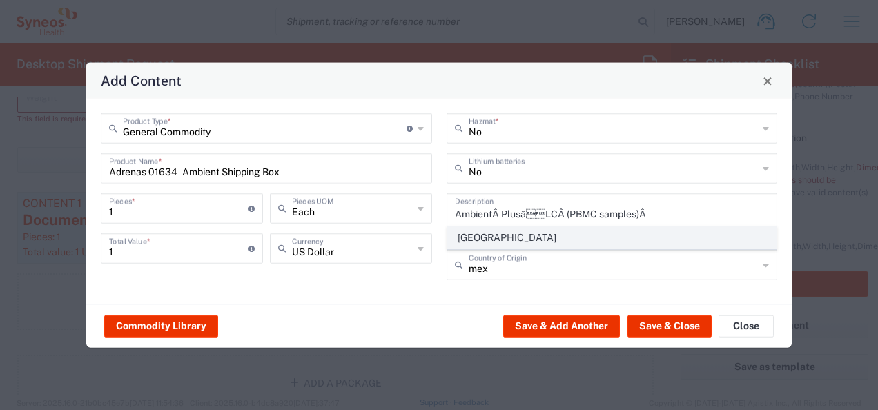
click at [560, 233] on span "Mexico" at bounding box center [612, 237] width 329 height 21
type input "Mexico"
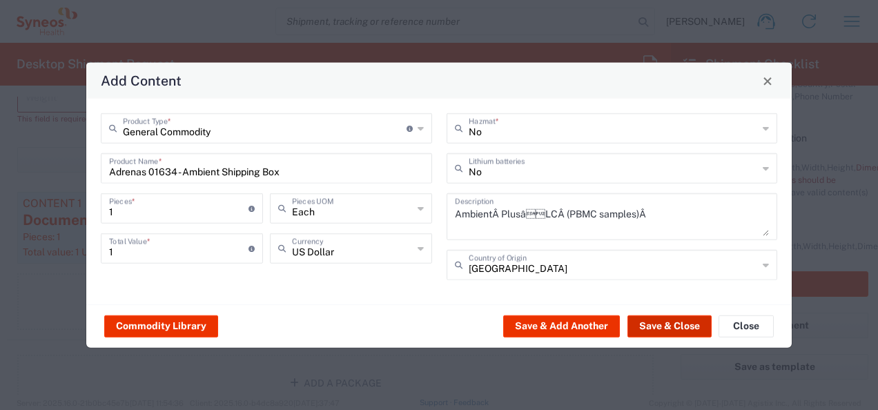
click at [675, 329] on button "Save & Close" at bounding box center [669, 326] width 84 height 22
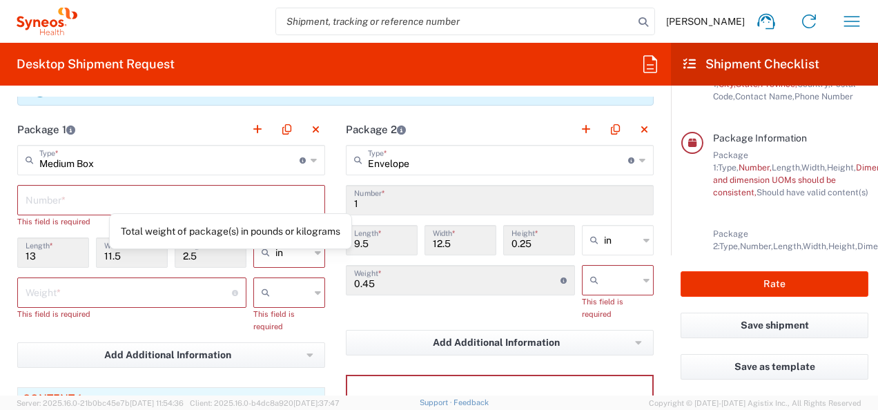
scroll to position [1173, 0]
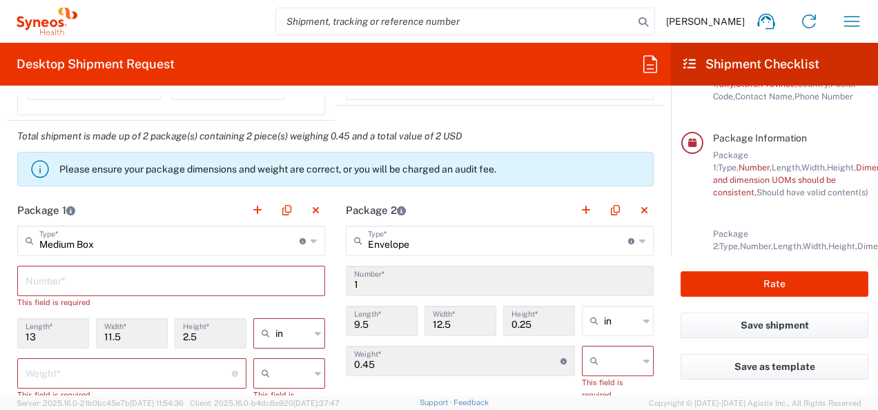
click at [95, 271] on input "text" at bounding box center [171, 280] width 291 height 24
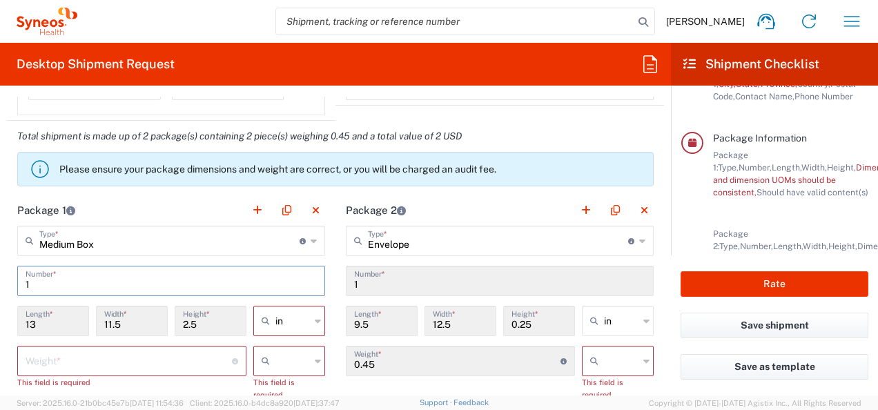
scroll to position [1242, 0]
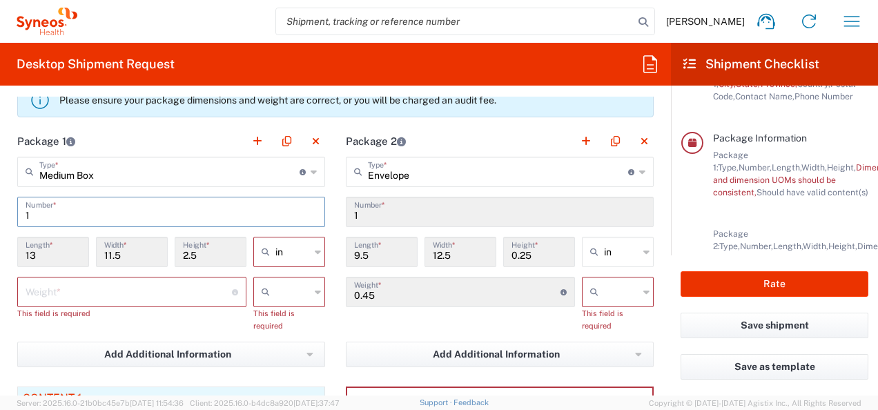
type input "1"
click at [187, 287] on input "number" at bounding box center [129, 291] width 206 height 24
click at [196, 282] on input "number" at bounding box center [129, 291] width 206 height 24
type input "1"
click at [317, 291] on div at bounding box center [289, 292] width 72 height 30
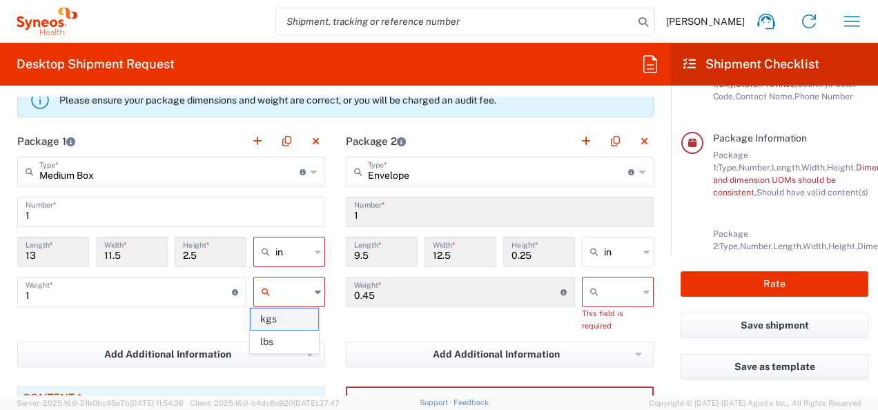
click at [295, 316] on span "kgs" at bounding box center [285, 319] width 68 height 21
type input "kgs"
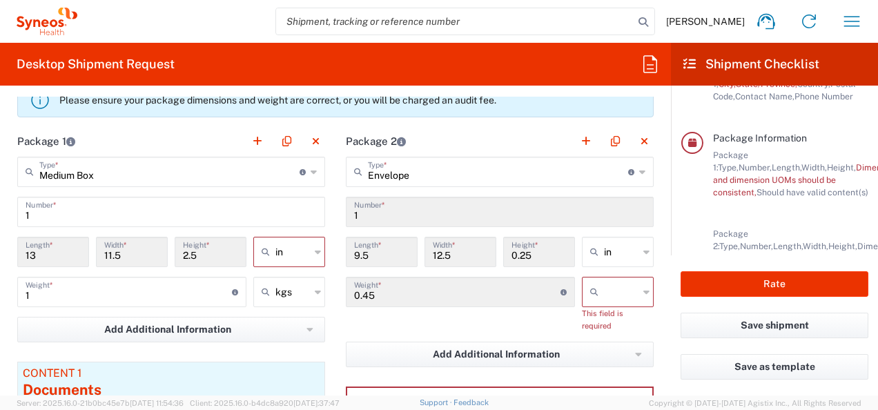
click at [315, 251] on icon at bounding box center [318, 252] width 6 height 22
click at [293, 304] on span "cm" at bounding box center [285, 301] width 68 height 21
type input "33.02"
type input "29.21"
type input "6.35"
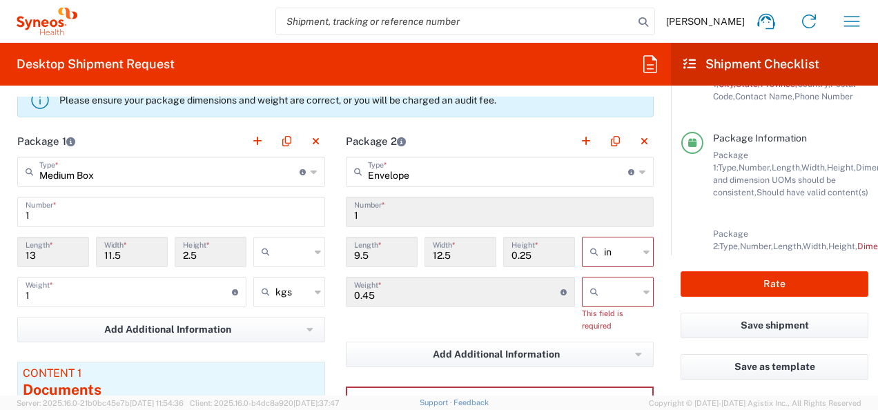
type input "cm"
click at [641, 294] on div at bounding box center [618, 292] width 72 height 30
click at [623, 323] on span "kgs" at bounding box center [608, 319] width 68 height 21
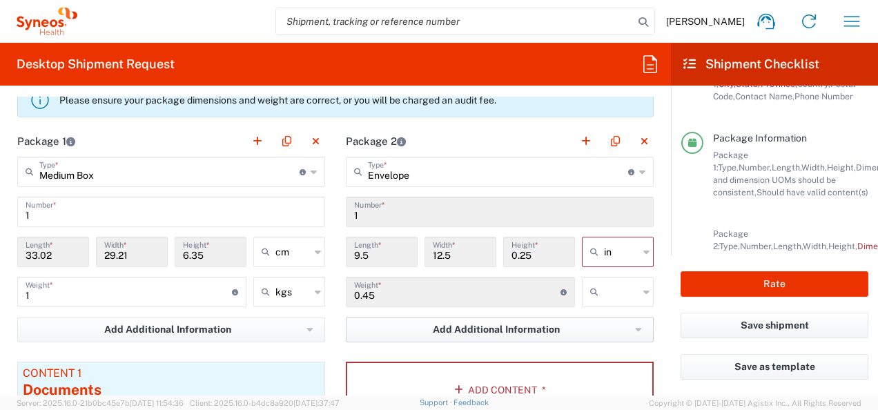
type input "kgs"
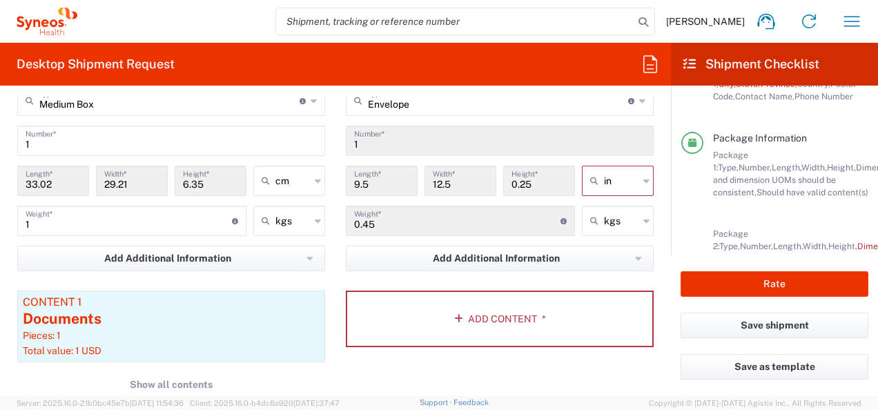
scroll to position [1316, 0]
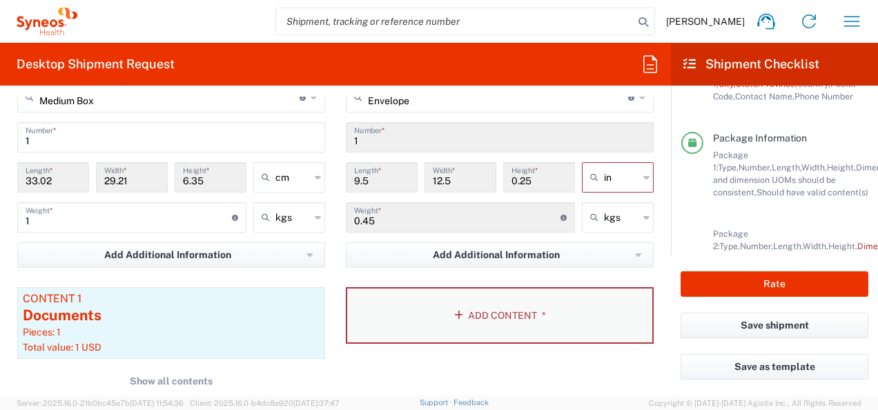
click at [462, 312] on button "Add Content *" at bounding box center [500, 315] width 308 height 57
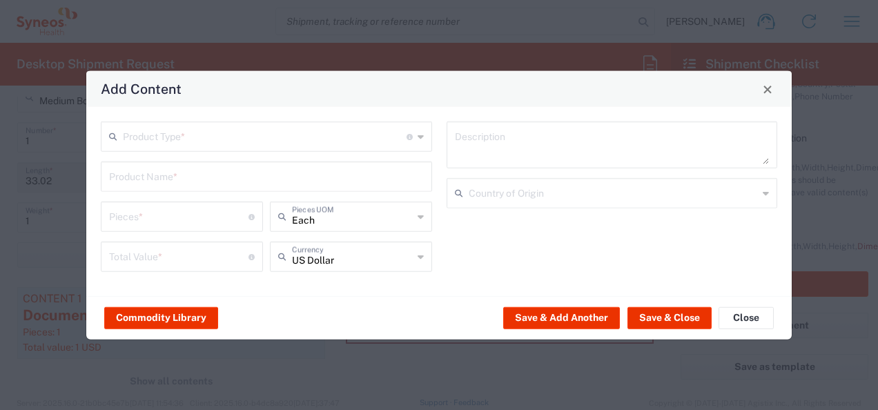
click at [420, 137] on icon at bounding box center [421, 137] width 6 height 22
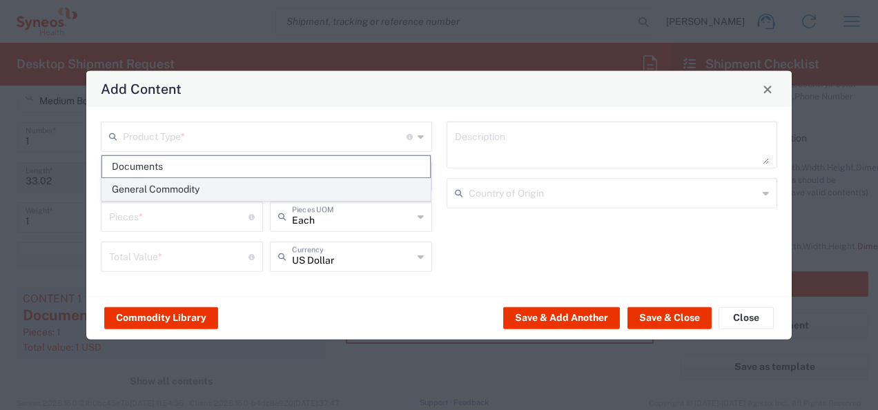
click at [263, 193] on span "General Commodity" at bounding box center [266, 189] width 329 height 21
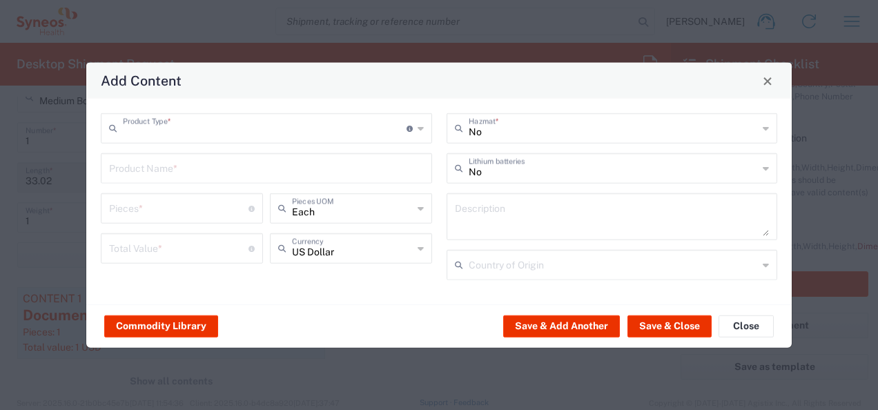
type input "General Commodity"
click at [287, 170] on input "text" at bounding box center [266, 167] width 315 height 24
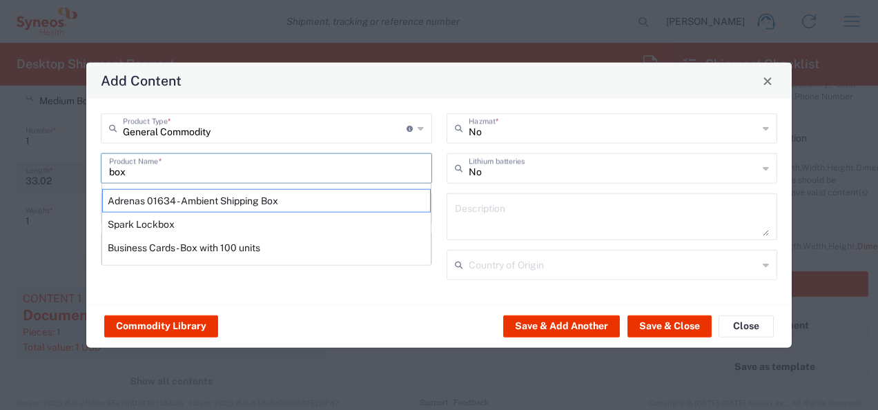
click at [202, 195] on div "Adrenas 01634 - Ambient Shipping Box" at bounding box center [266, 200] width 329 height 23
type input "Adrenas 01634 - Ambient Shipping Box"
type input "1"
type textarea "AmbientÂ PlusâLCÂ (PBMC samples)Â"
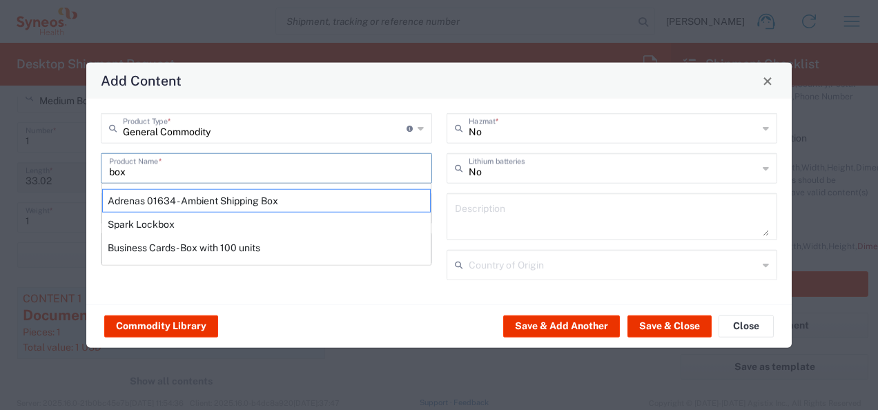
type input "China"
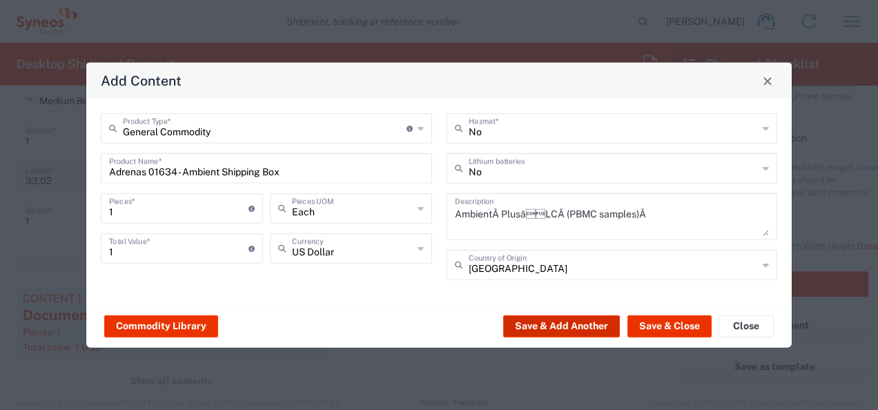
click at [563, 323] on button "Save & Add Another" at bounding box center [561, 326] width 117 height 22
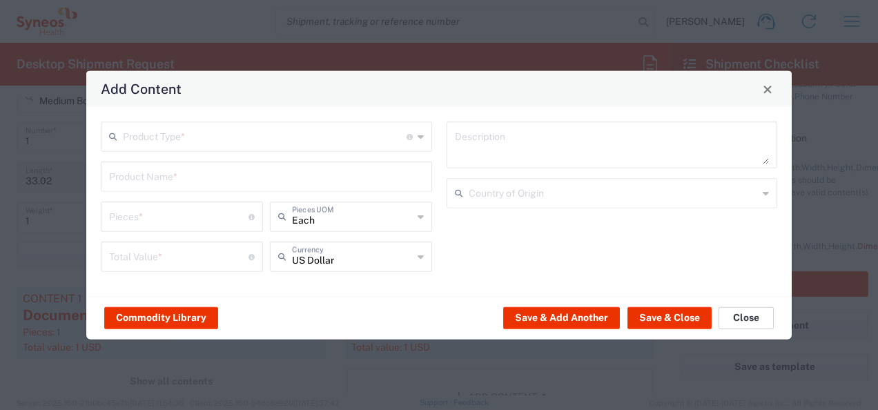
click at [758, 322] on button "Close" at bounding box center [746, 317] width 55 height 22
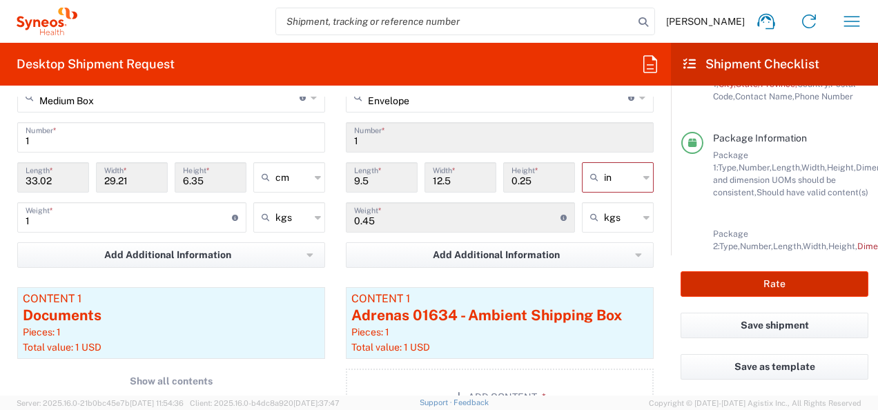
click at [734, 286] on button "Rate" at bounding box center [775, 284] width 188 height 26
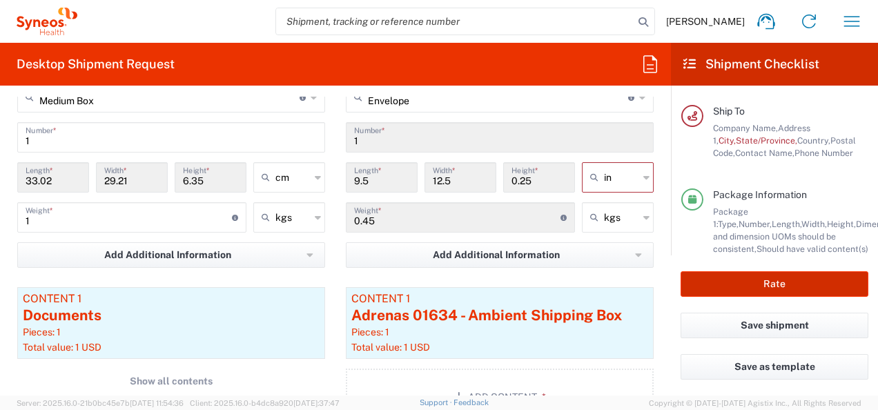
scroll to position [208, 0]
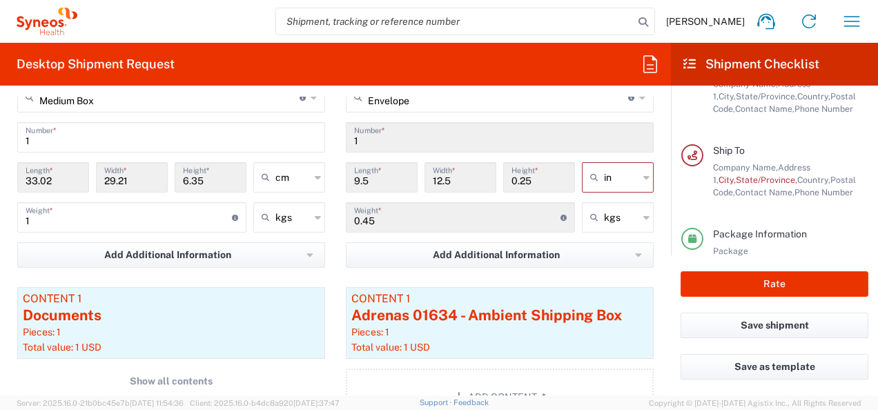
click at [629, 175] on div "in" at bounding box center [618, 177] width 72 height 30
click at [607, 232] on span "cm" at bounding box center [608, 227] width 68 height 21
type input "24.13"
type input "31.75"
type input "0.64"
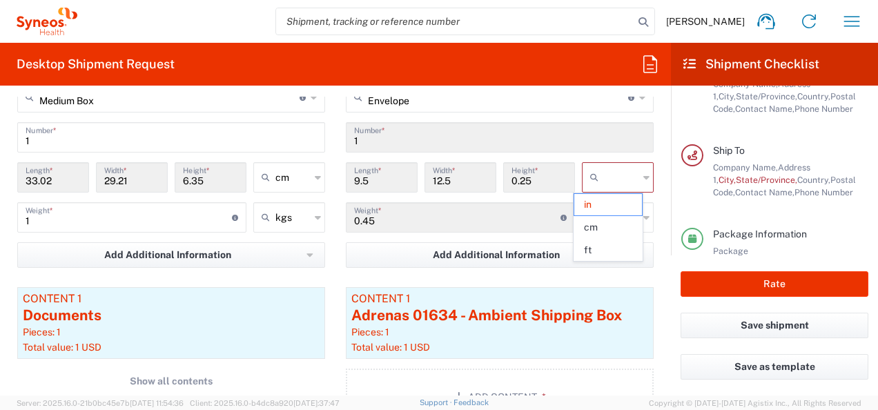
type input "cm"
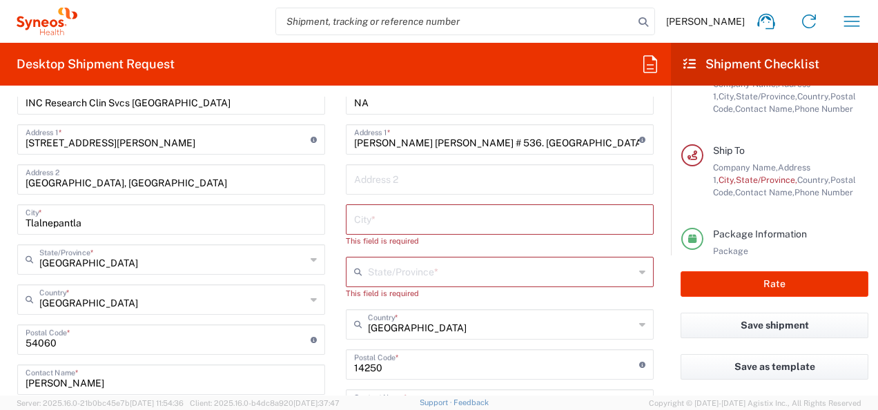
scroll to position [613, 0]
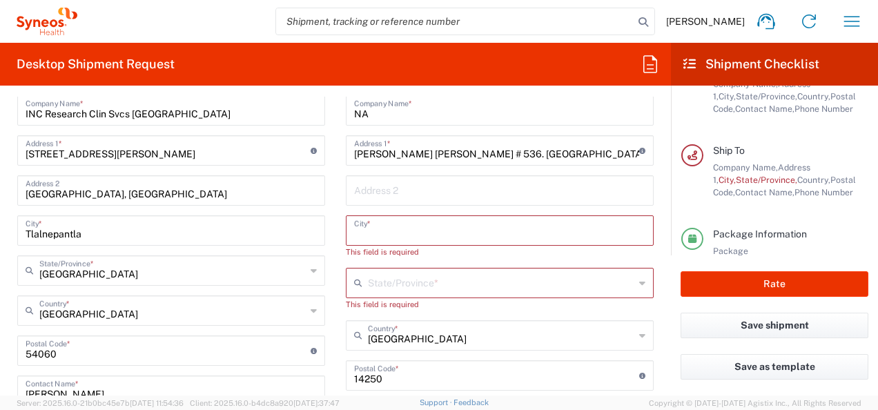
click at [437, 222] on input "text" at bounding box center [499, 229] width 291 height 24
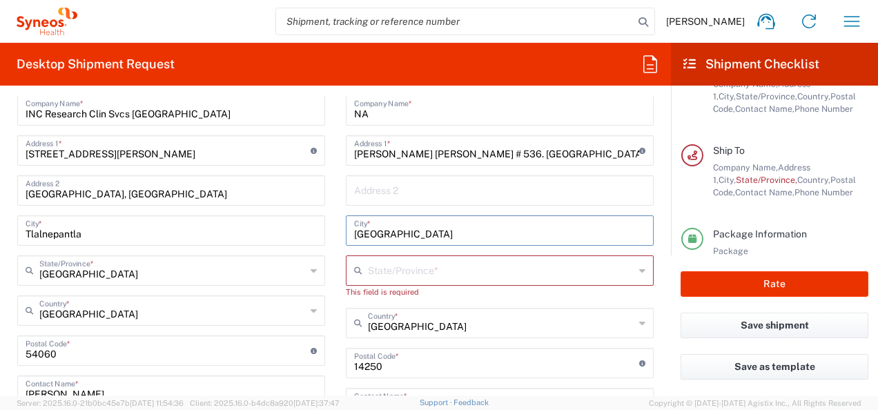
type input "mexico"
click at [394, 266] on input "text" at bounding box center [501, 269] width 266 height 24
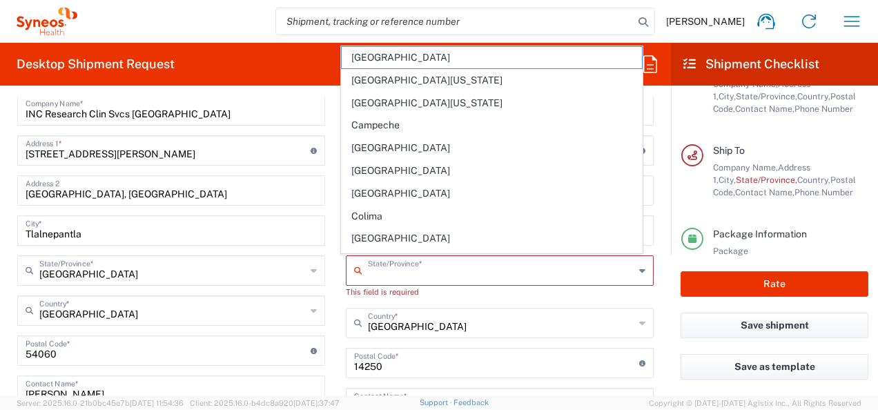
type input "CIUDAD DE MEXICO"
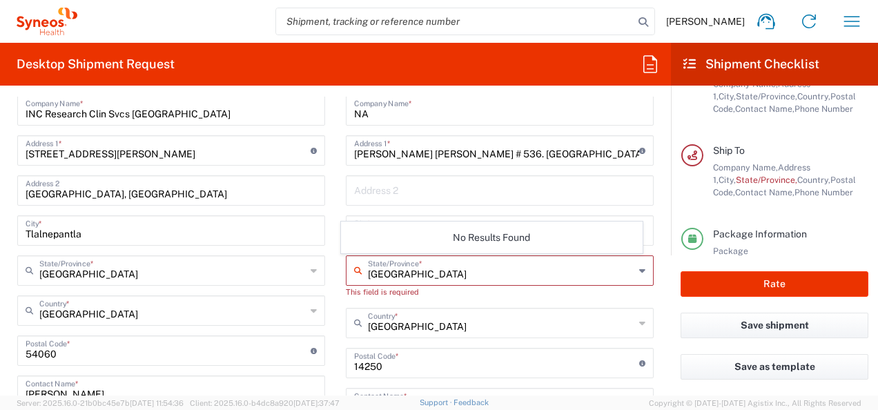
drag, startPoint x: 481, startPoint y: 298, endPoint x: 438, endPoint y: 266, distance: 53.3
click at [481, 297] on div "Location Addison Whitney LLC-Morrisvile NC US Barcelona-Syneos Health BioSector…" at bounding box center [500, 351] width 308 height 592
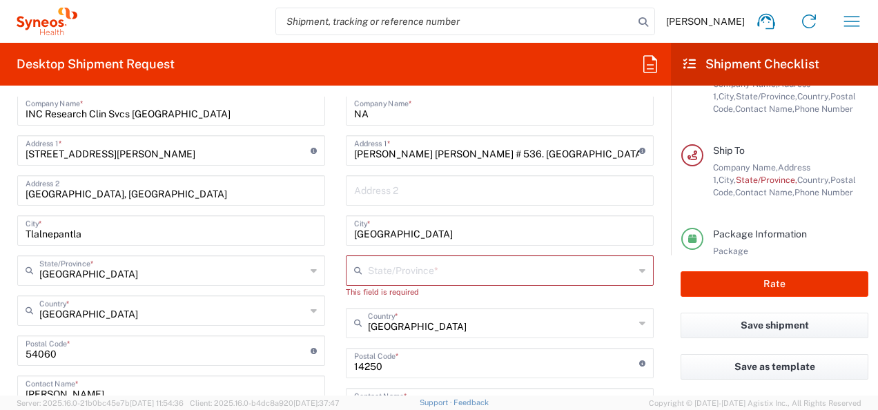
drag, startPoint x: 369, startPoint y: 268, endPoint x: 375, endPoint y: 286, distance: 18.3
click at [369, 268] on input "text" at bounding box center [501, 269] width 266 height 24
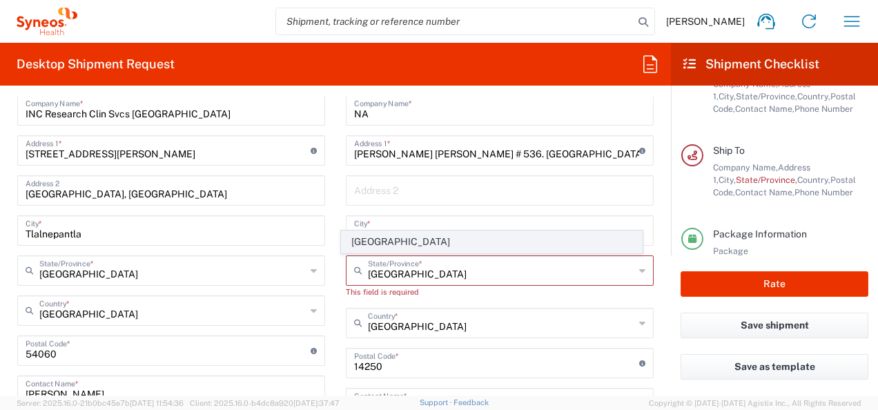
click at [395, 244] on span "Mexico State" at bounding box center [492, 241] width 300 height 21
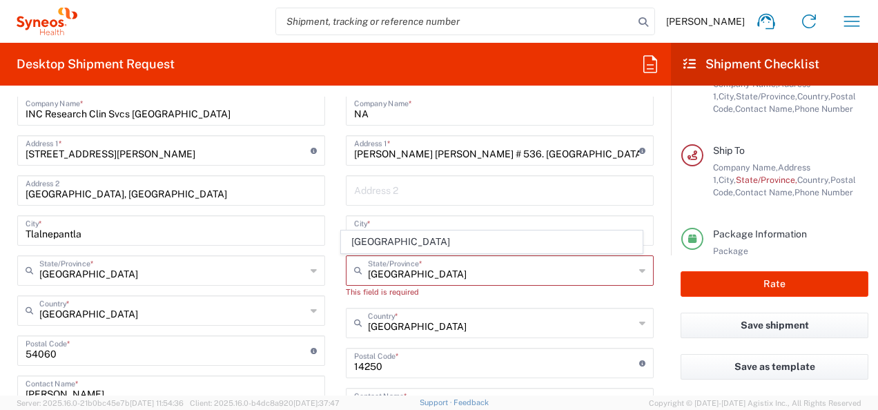
type input "Mexico State"
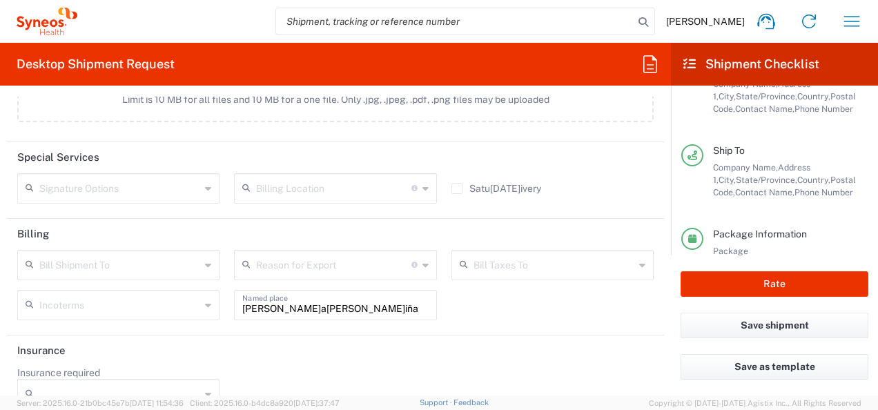
scroll to position [1861, 0]
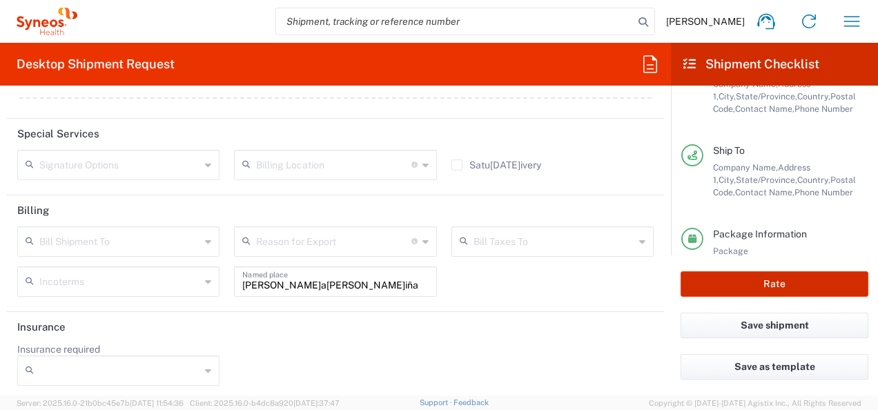
click at [753, 293] on button "Rate" at bounding box center [775, 284] width 188 height 26
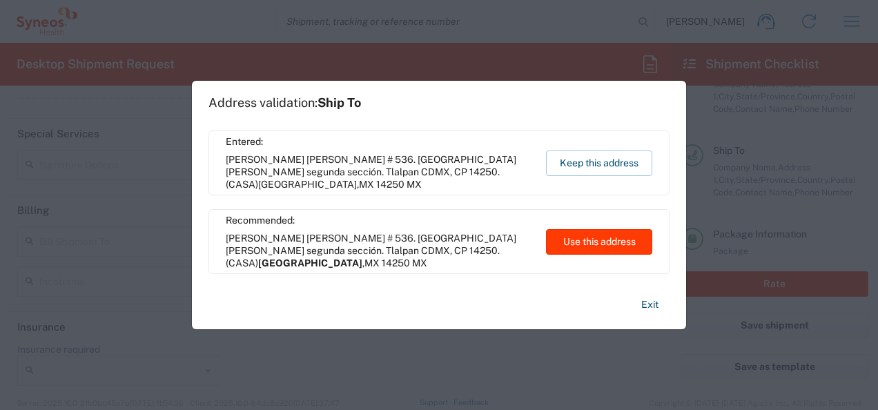
click at [618, 239] on button "Use this address" at bounding box center [599, 242] width 106 height 26
type input "[GEOGRAPHIC_DATA]"
type input "Mexico State"
type input "Mexico"
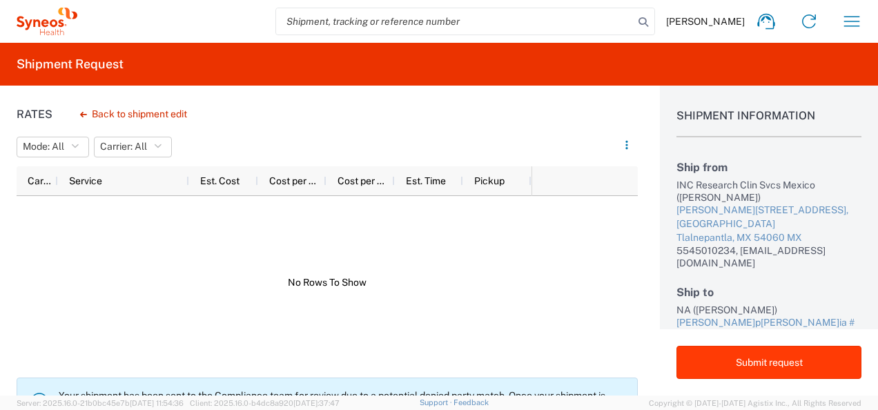
click at [769, 362] on button "Submit request" at bounding box center [768, 362] width 185 height 33
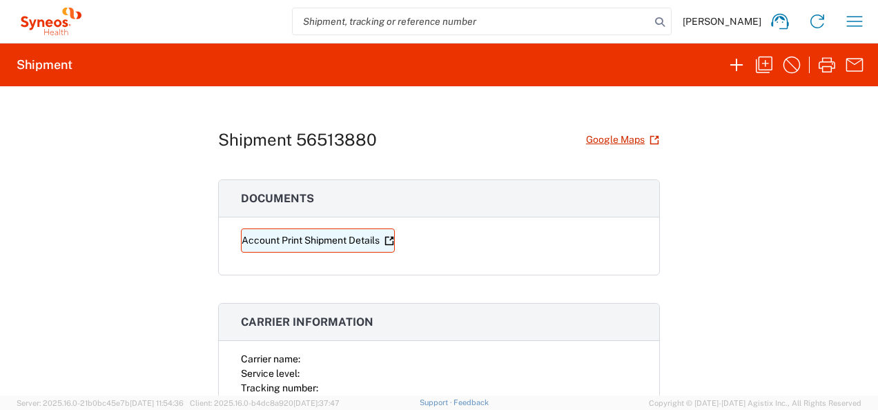
click at [330, 240] on link "Account Print Shipment Details" at bounding box center [318, 240] width 154 height 24
click at [728, 268] on div "Shipment 56513880 Google Maps Documents Account Print Shipment Details Carrier …" at bounding box center [439, 240] width 878 height 309
